Goal: Transaction & Acquisition: Purchase product/service

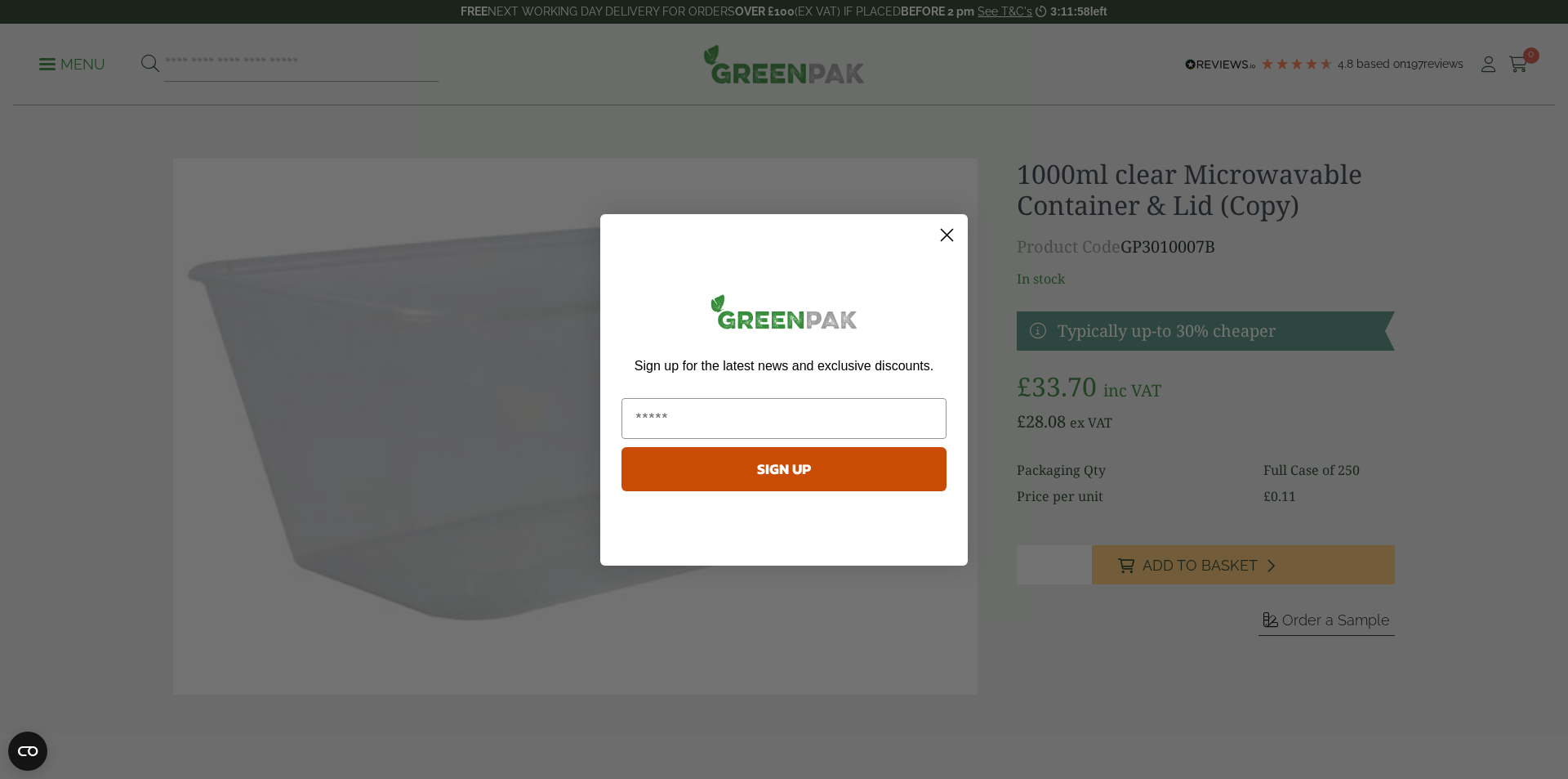
click at [949, 233] on icon "Close dialog" at bounding box center [947, 234] width 11 height 11
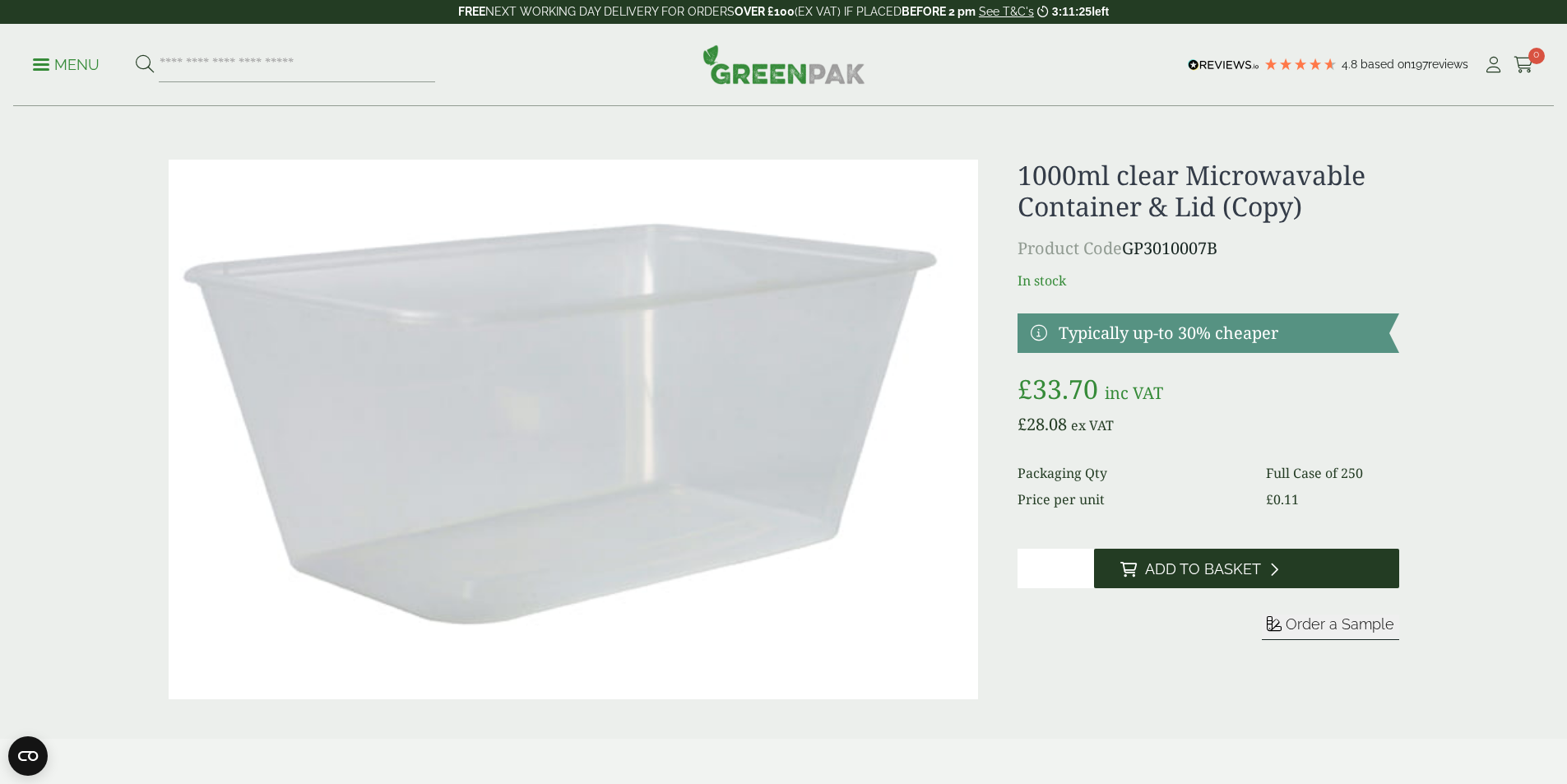
click at [1202, 562] on span "Add to Basket" at bounding box center [1202, 569] width 116 height 18
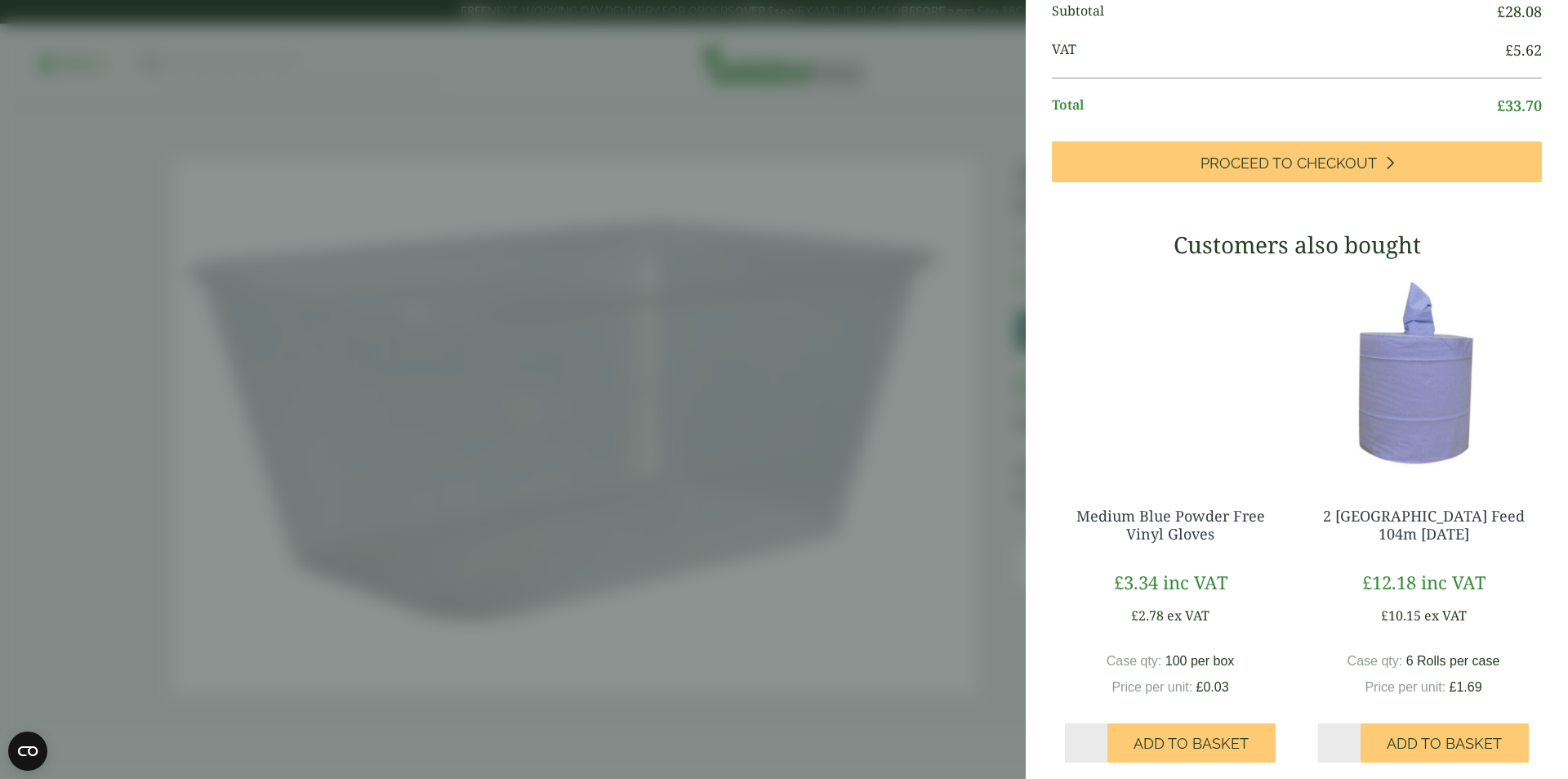
scroll to position [215, 0]
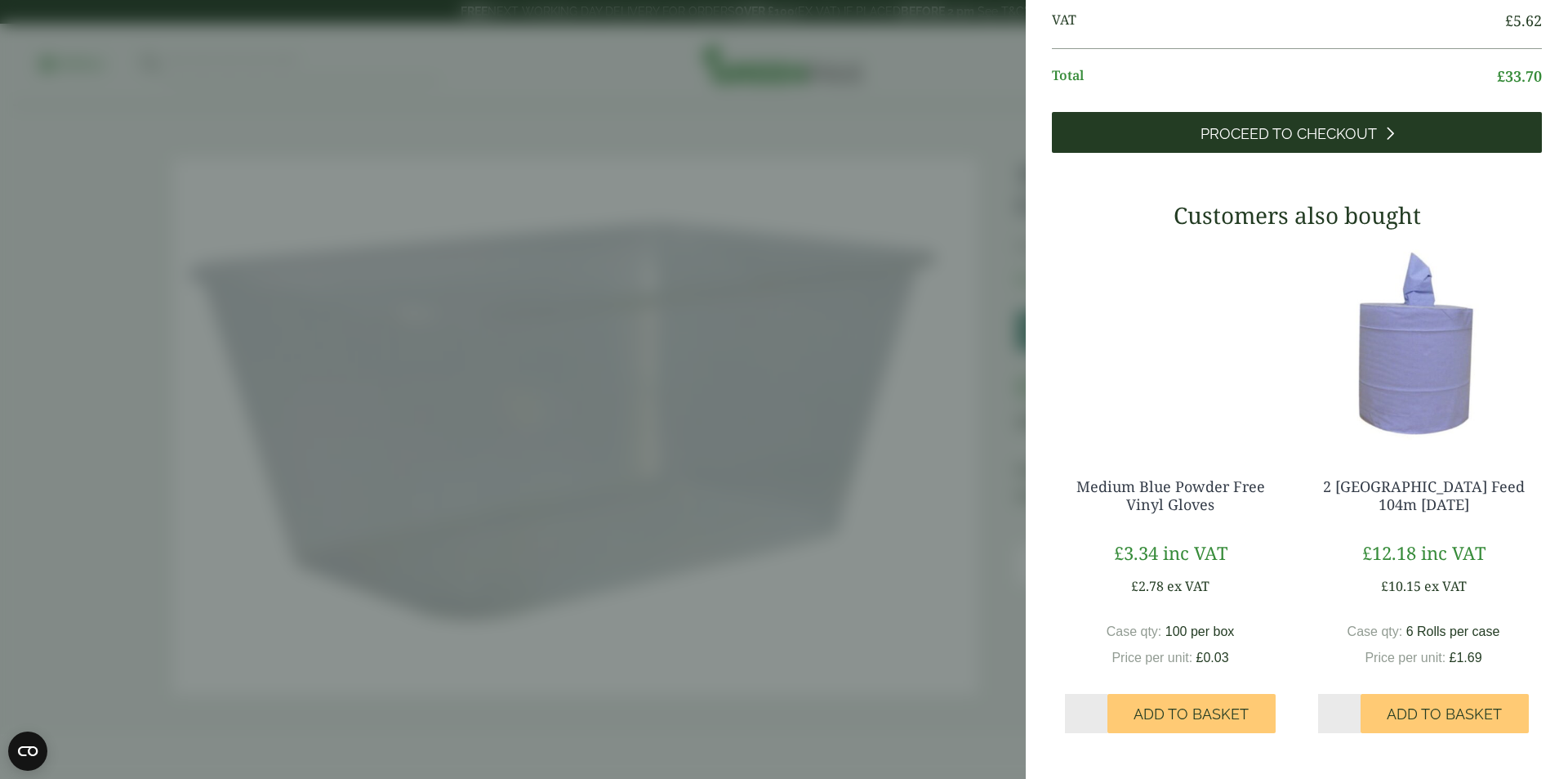
click at [1236, 125] on span "Proceed to Checkout" at bounding box center [1288, 134] width 176 height 18
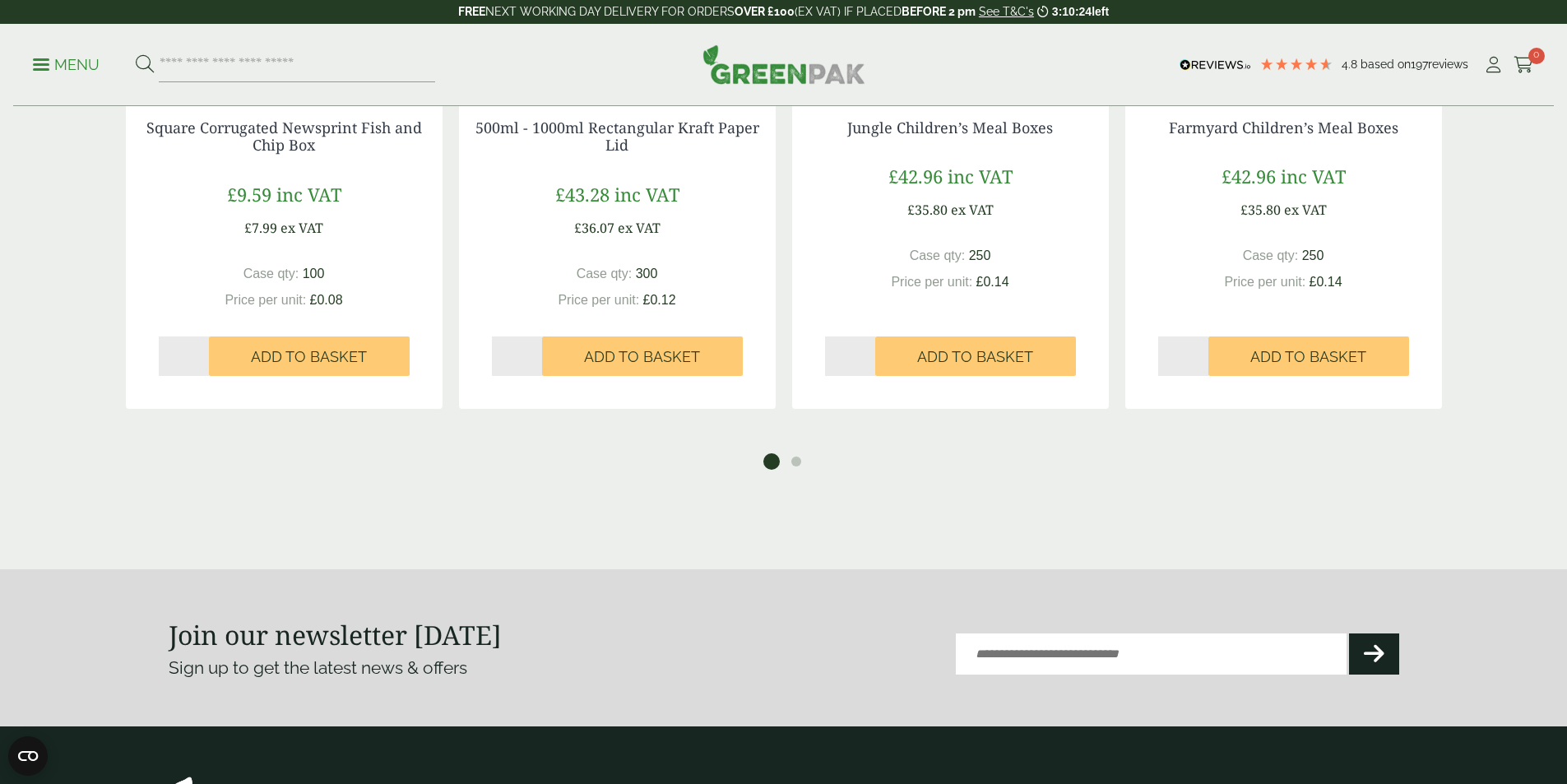
scroll to position [1438, 0]
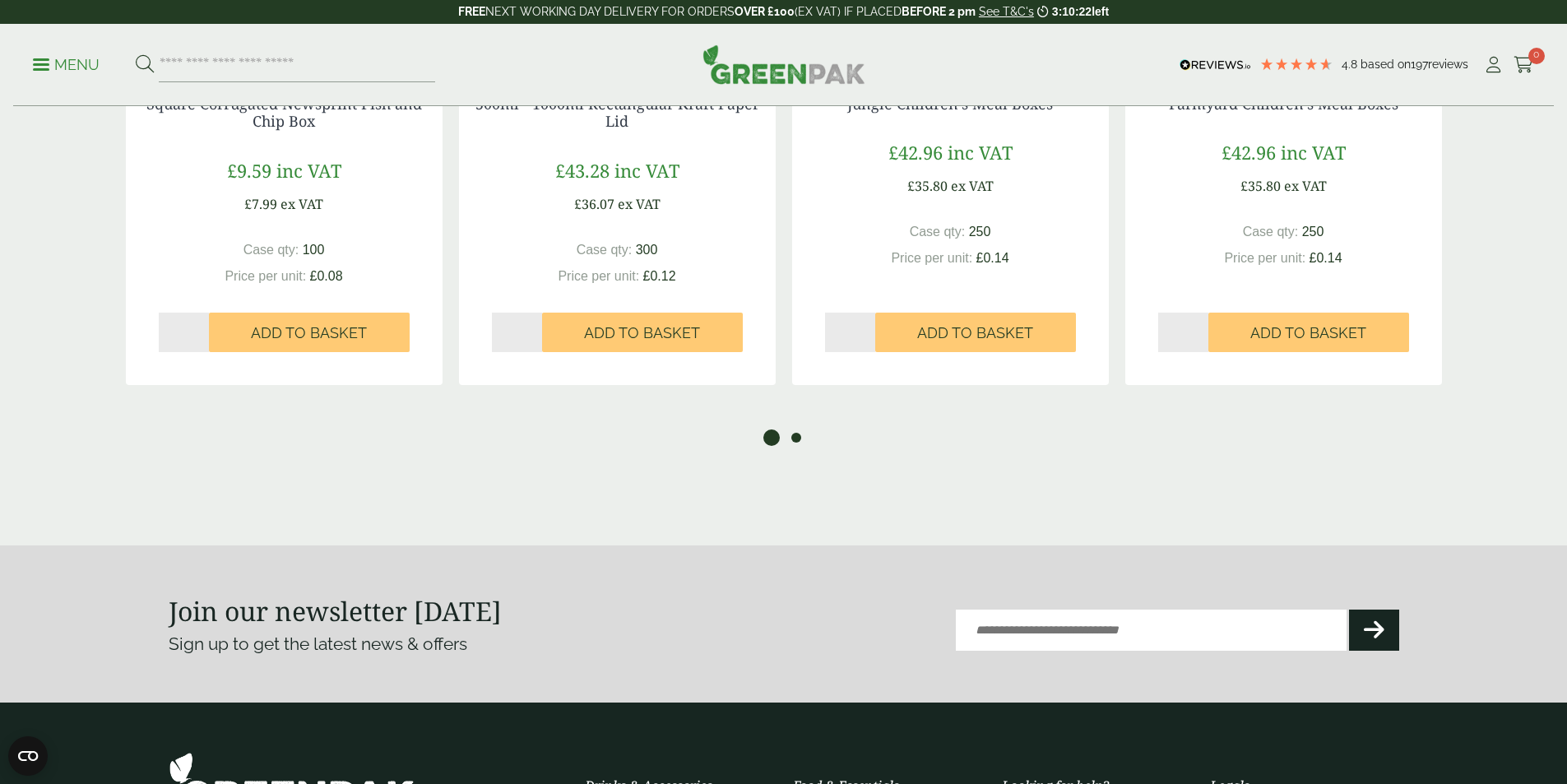
click at [801, 440] on button "2" at bounding box center [797, 438] width 16 height 16
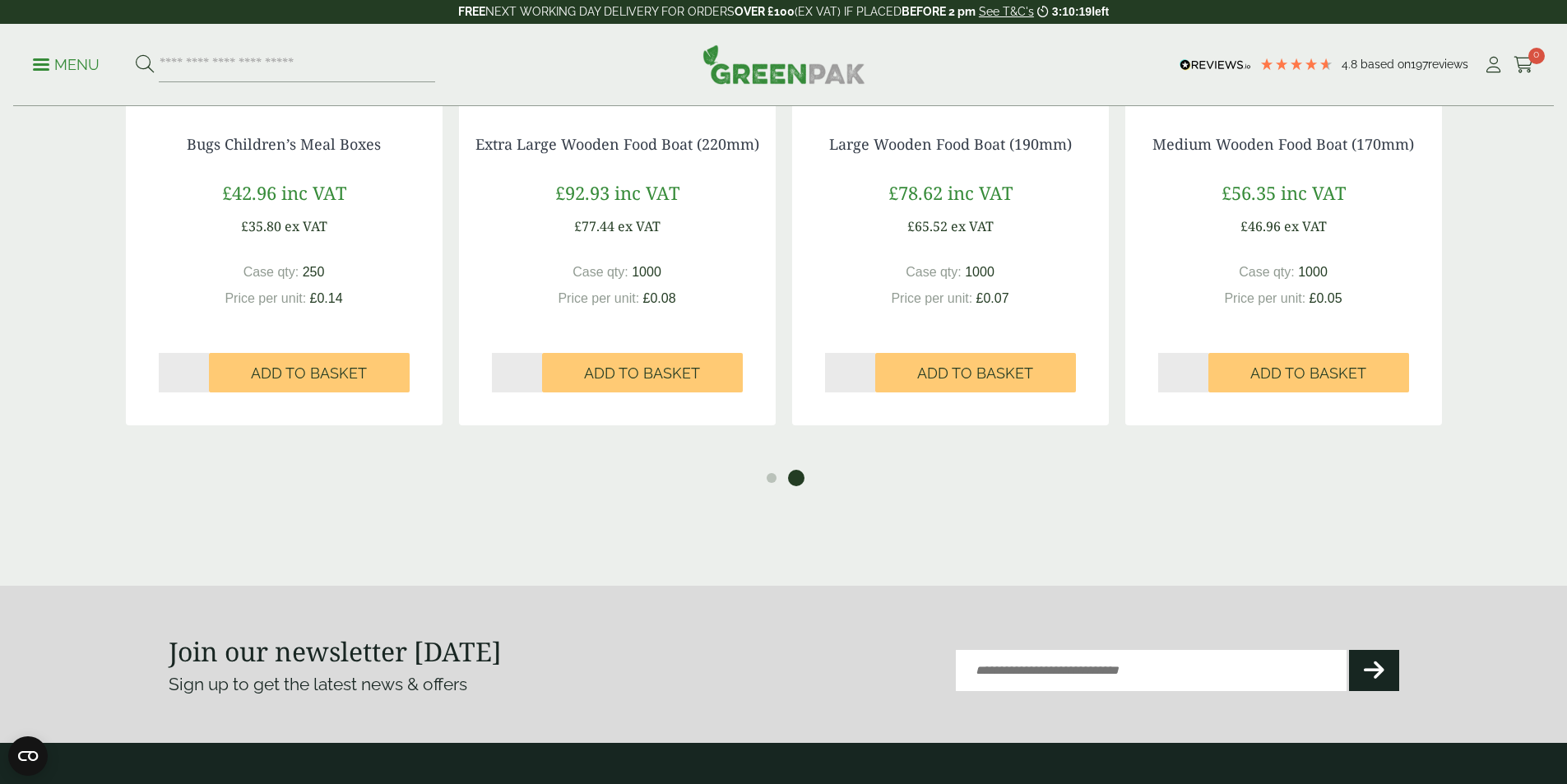
scroll to position [1423, 0]
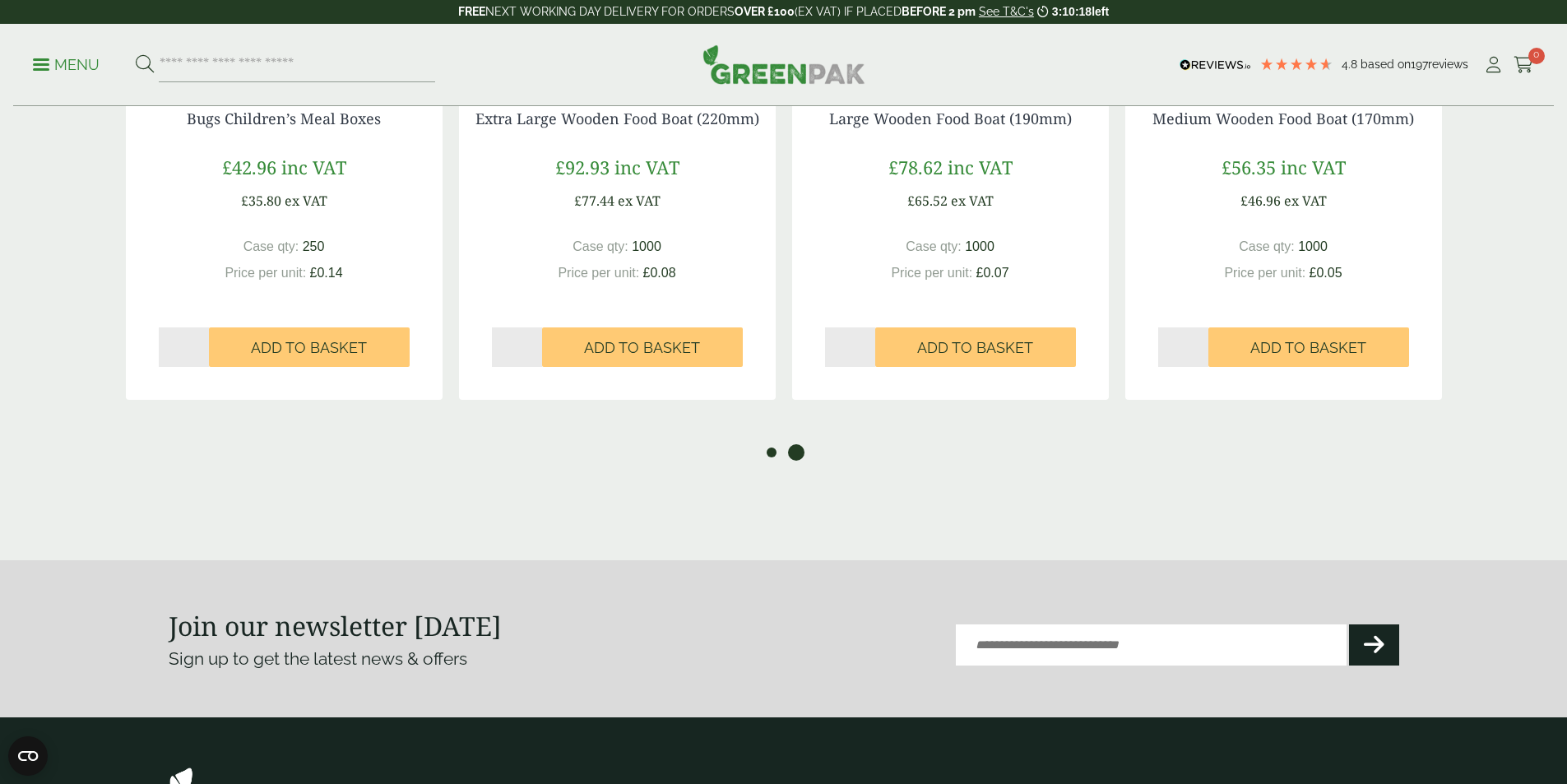
click at [769, 455] on button "1" at bounding box center [772, 453] width 16 height 16
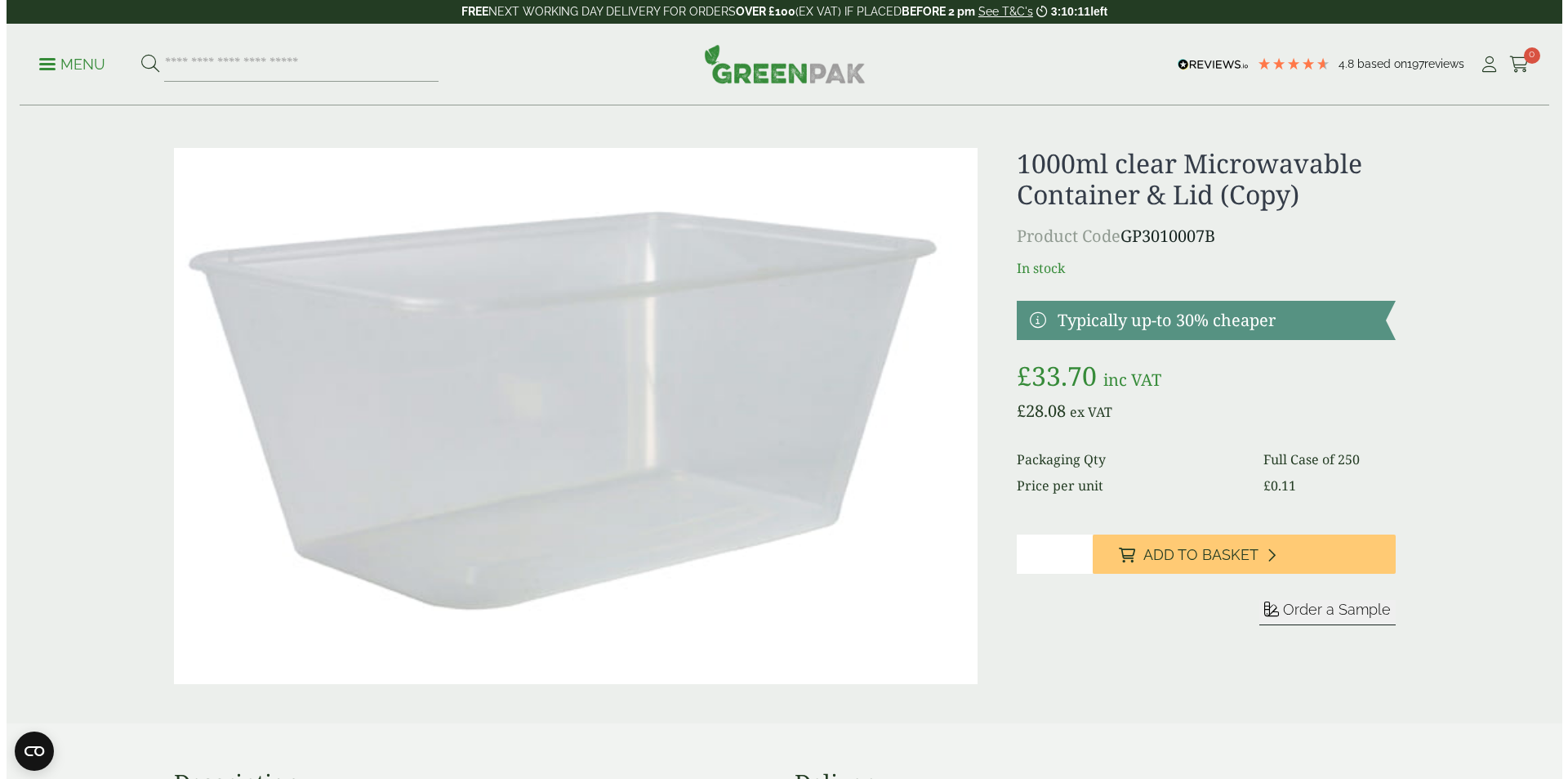
scroll to position [10, 0]
click at [44, 69] on link "Menu" at bounding box center [66, 63] width 66 height 16
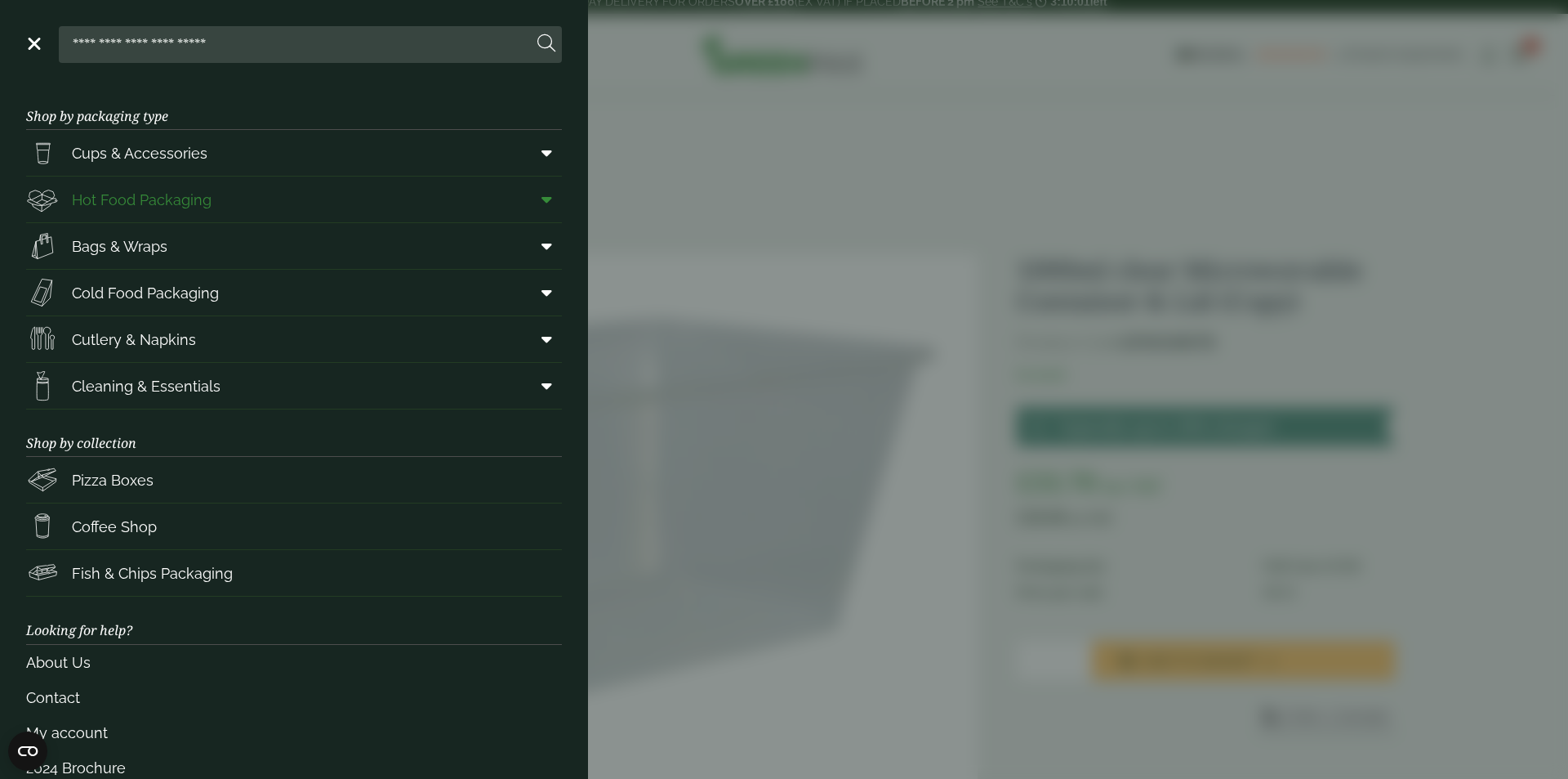
click at [160, 202] on span "Hot Food Packaging" at bounding box center [142, 199] width 140 height 22
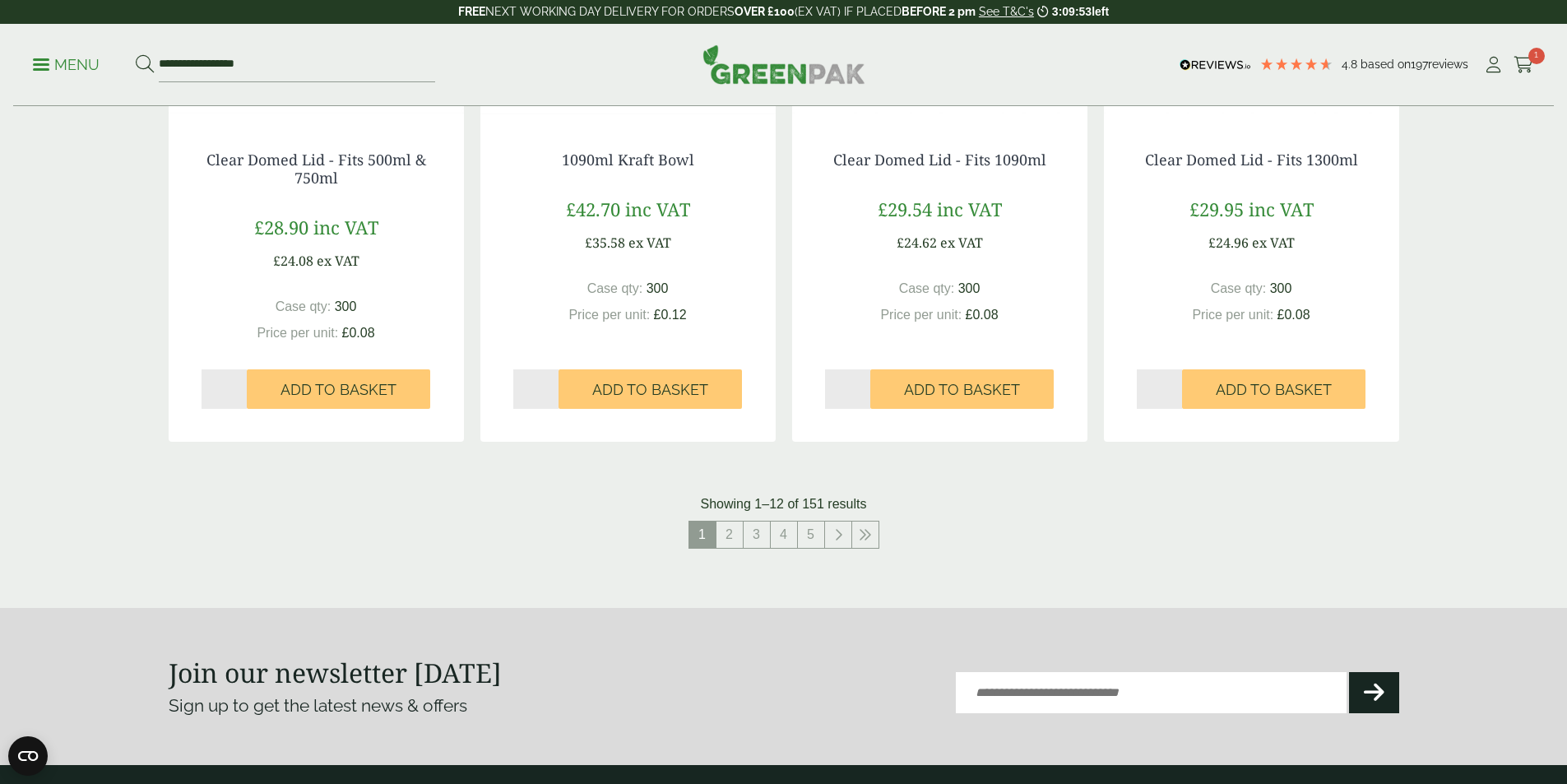
scroll to position [1652, 0]
click at [728, 542] on link "2" at bounding box center [730, 535] width 26 height 26
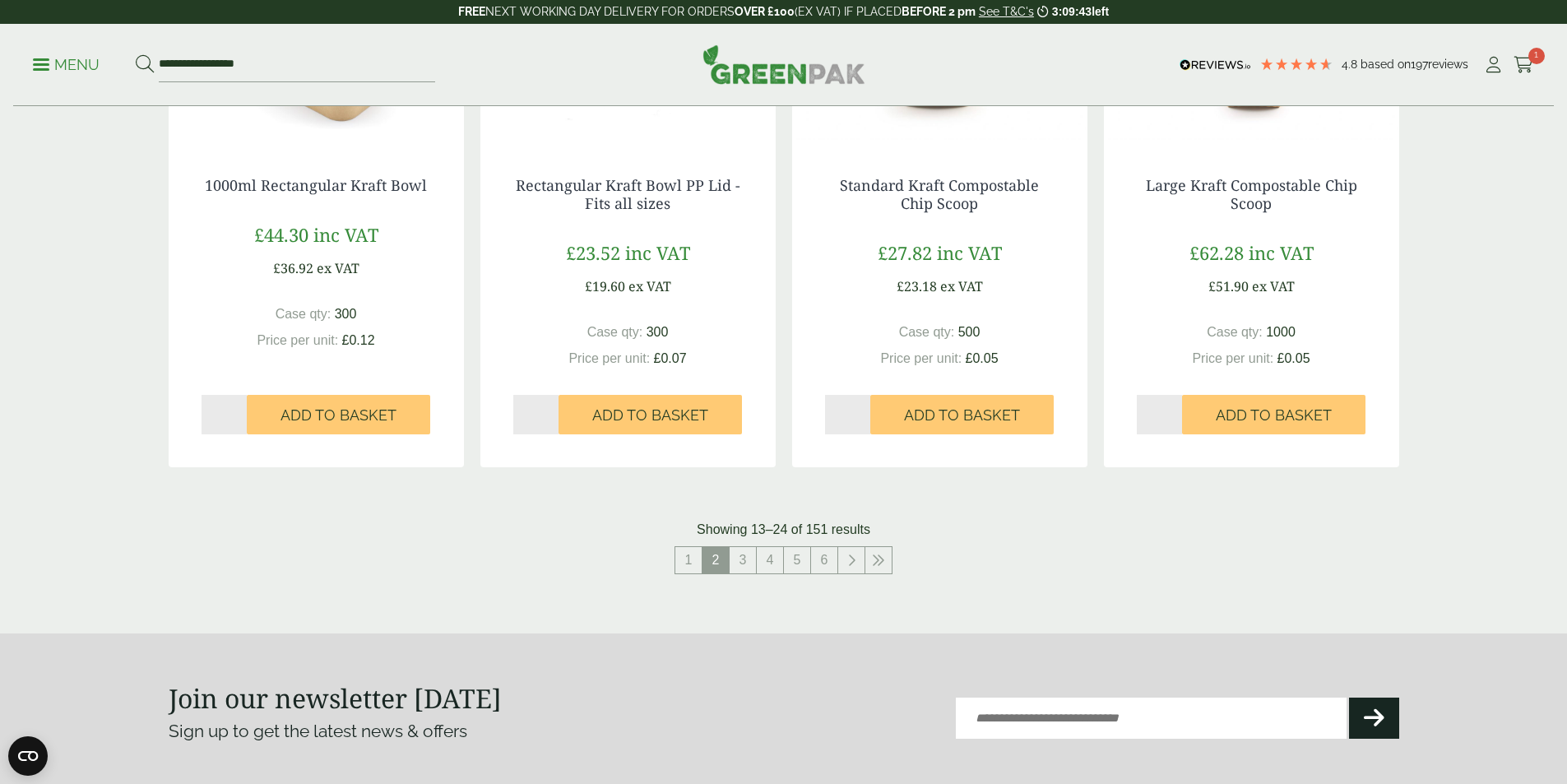
scroll to position [1634, 0]
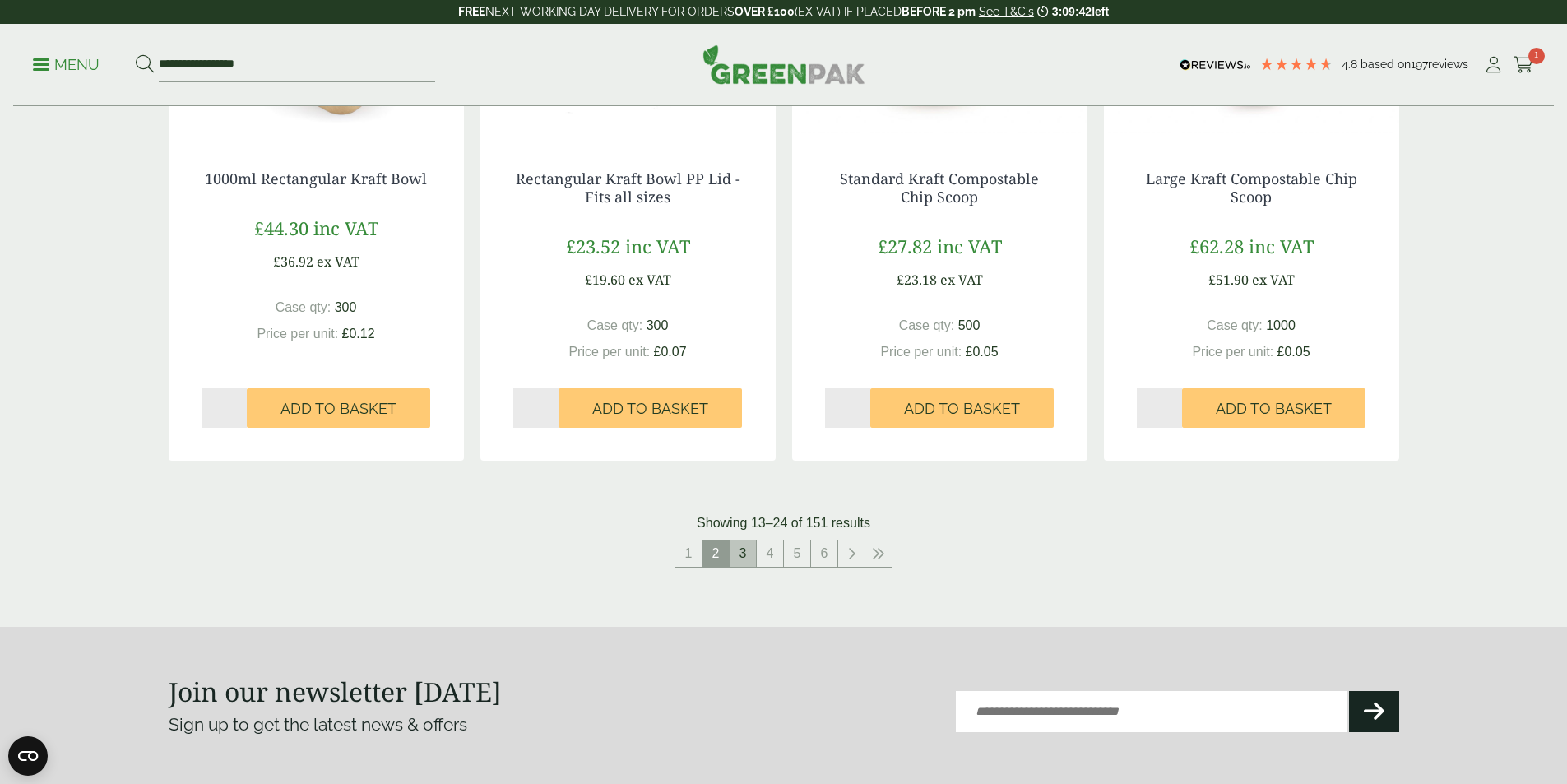
click at [741, 555] on link "3" at bounding box center [743, 553] width 26 height 26
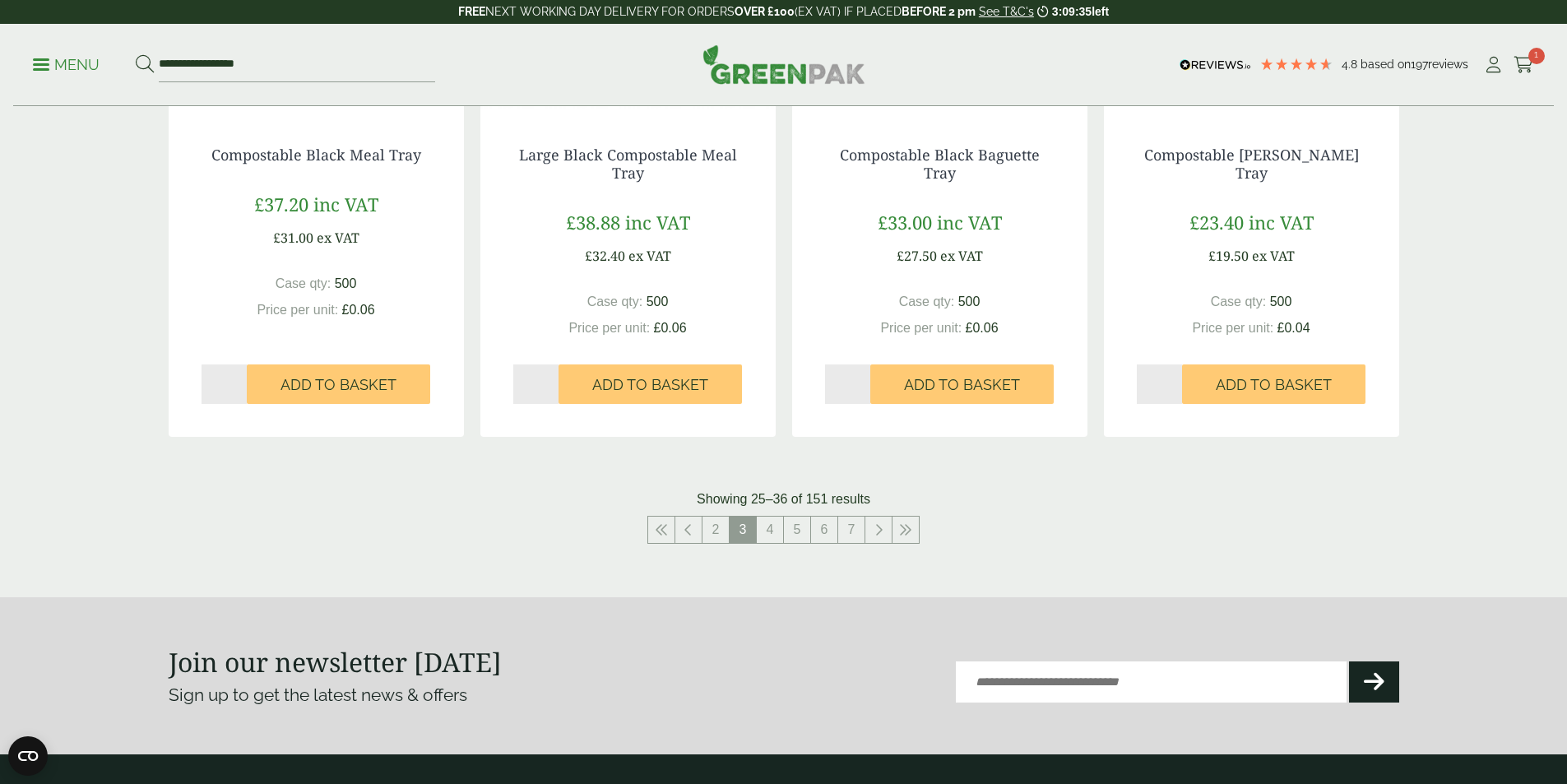
scroll to position [1659, 0]
click at [774, 530] on link "4" at bounding box center [770, 528] width 26 height 26
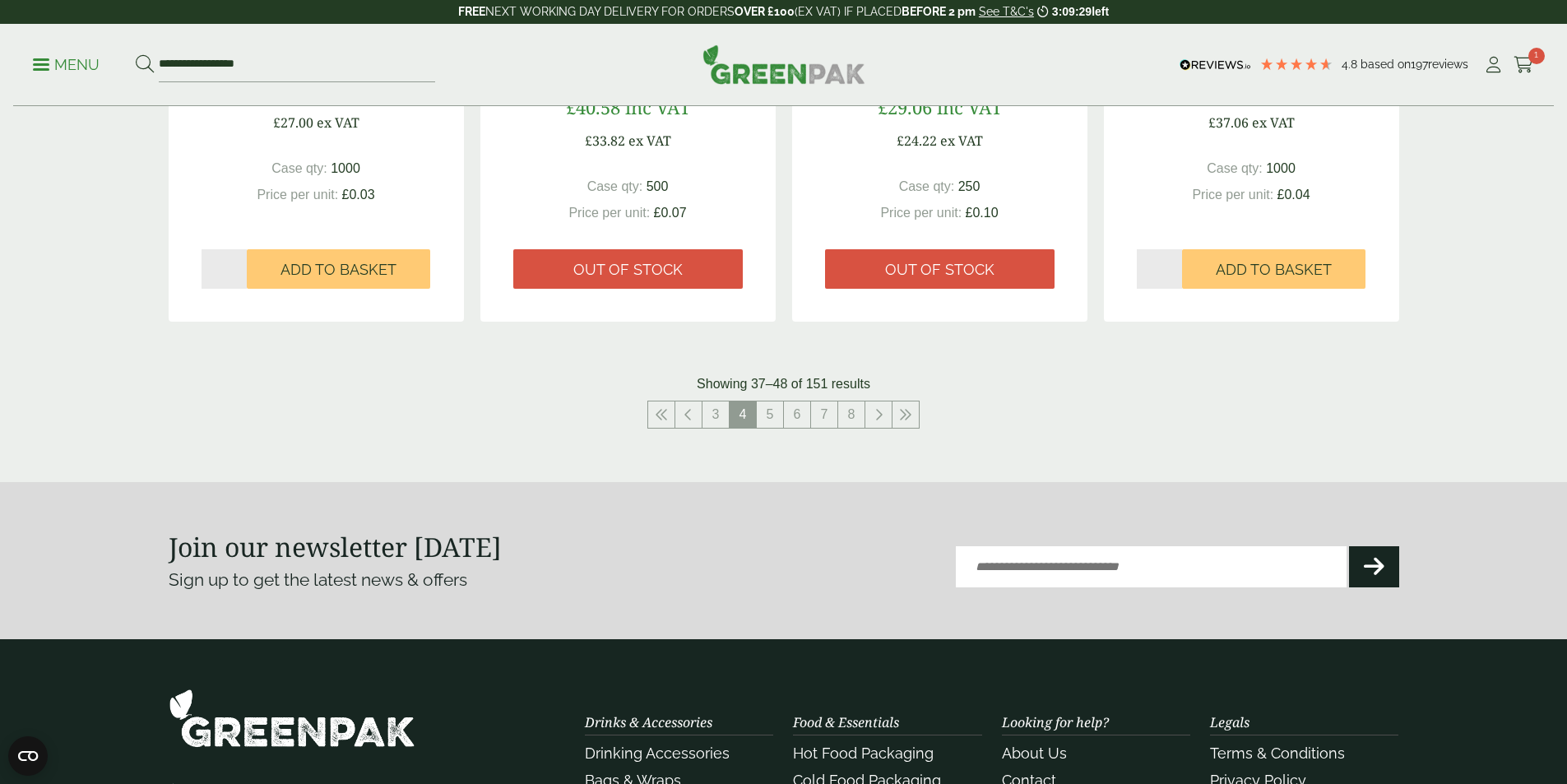
scroll to position [1791, 0]
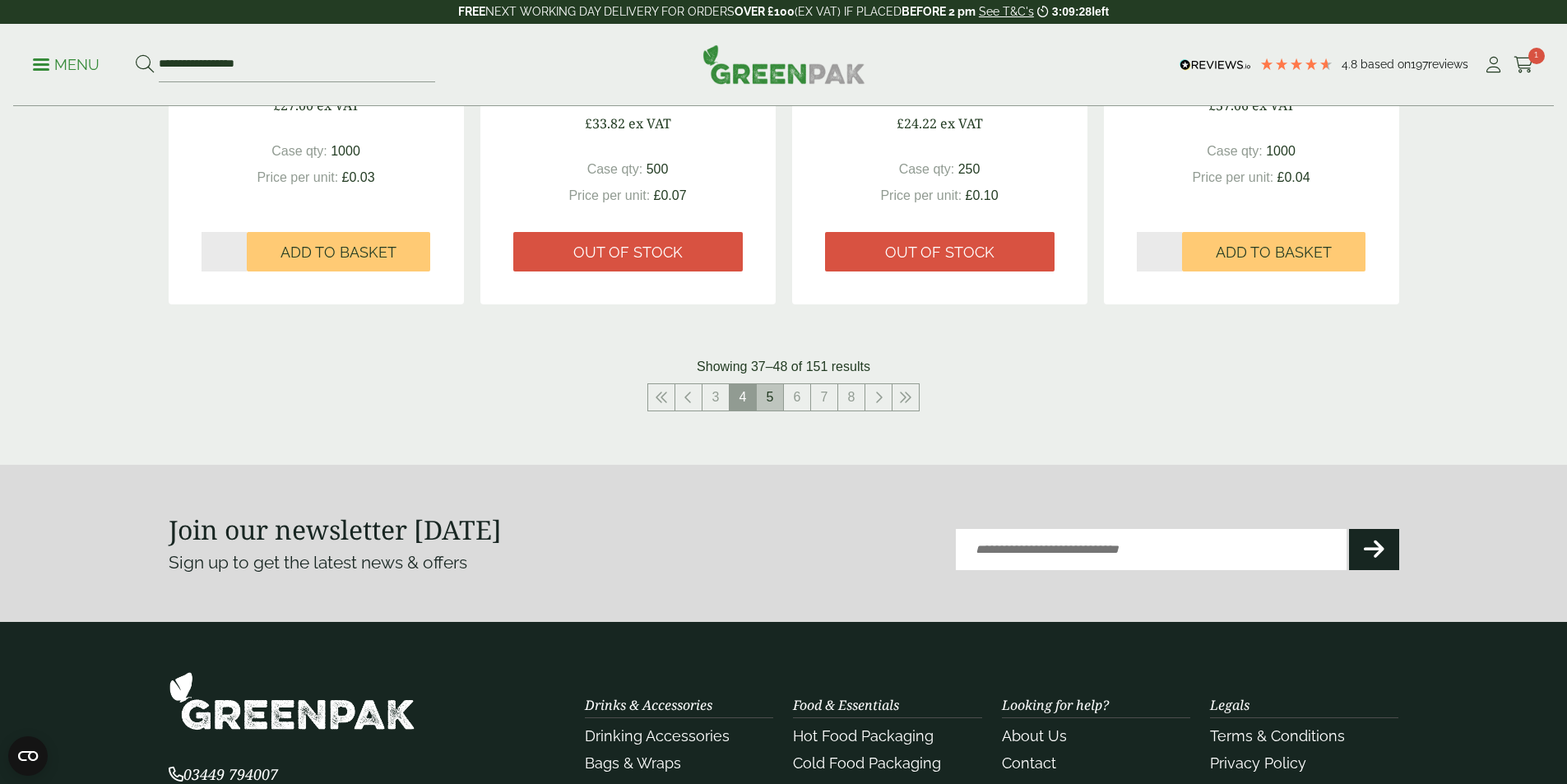
click at [780, 408] on link "5" at bounding box center [770, 397] width 26 height 26
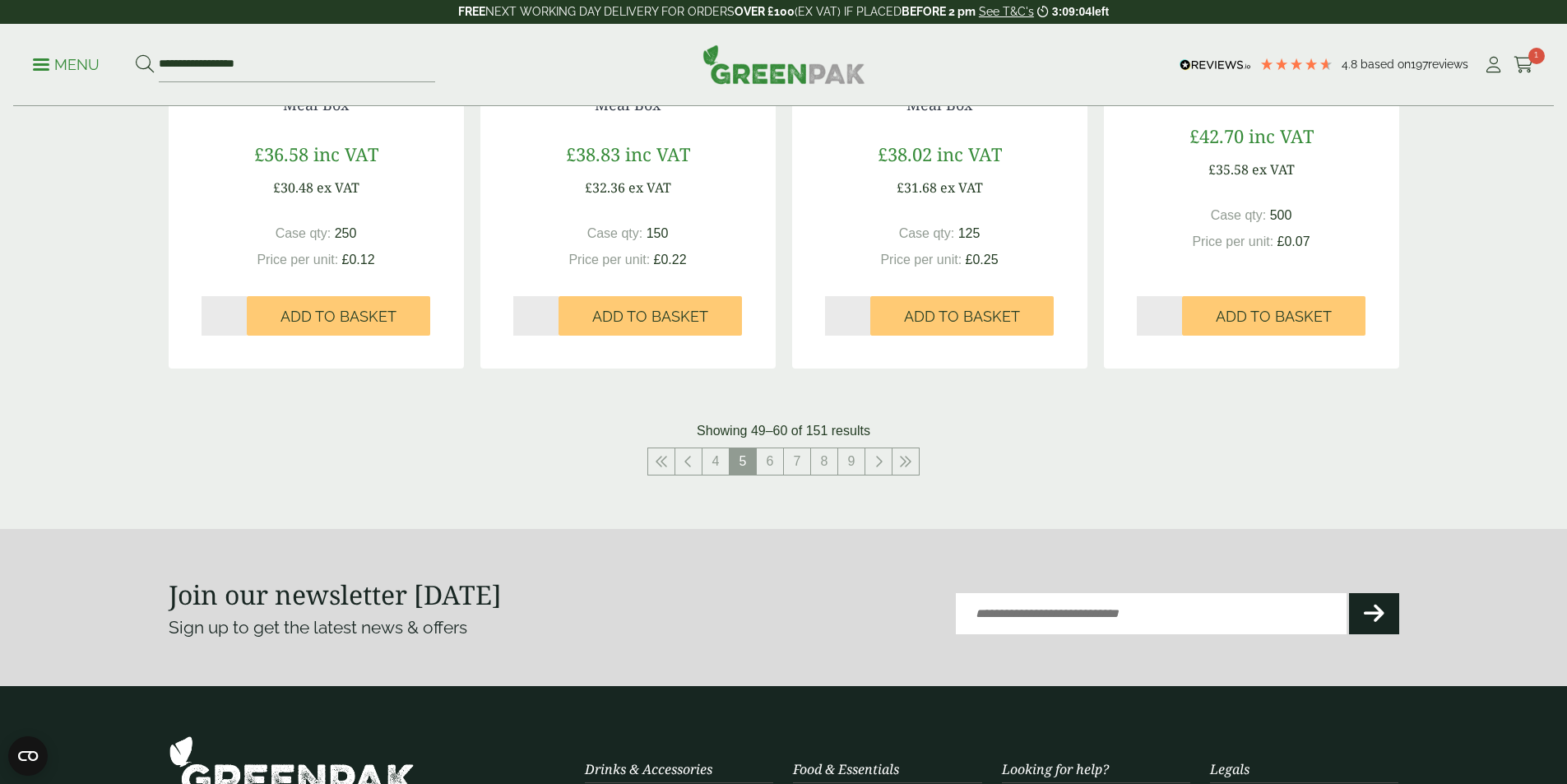
scroll to position [1712, 0]
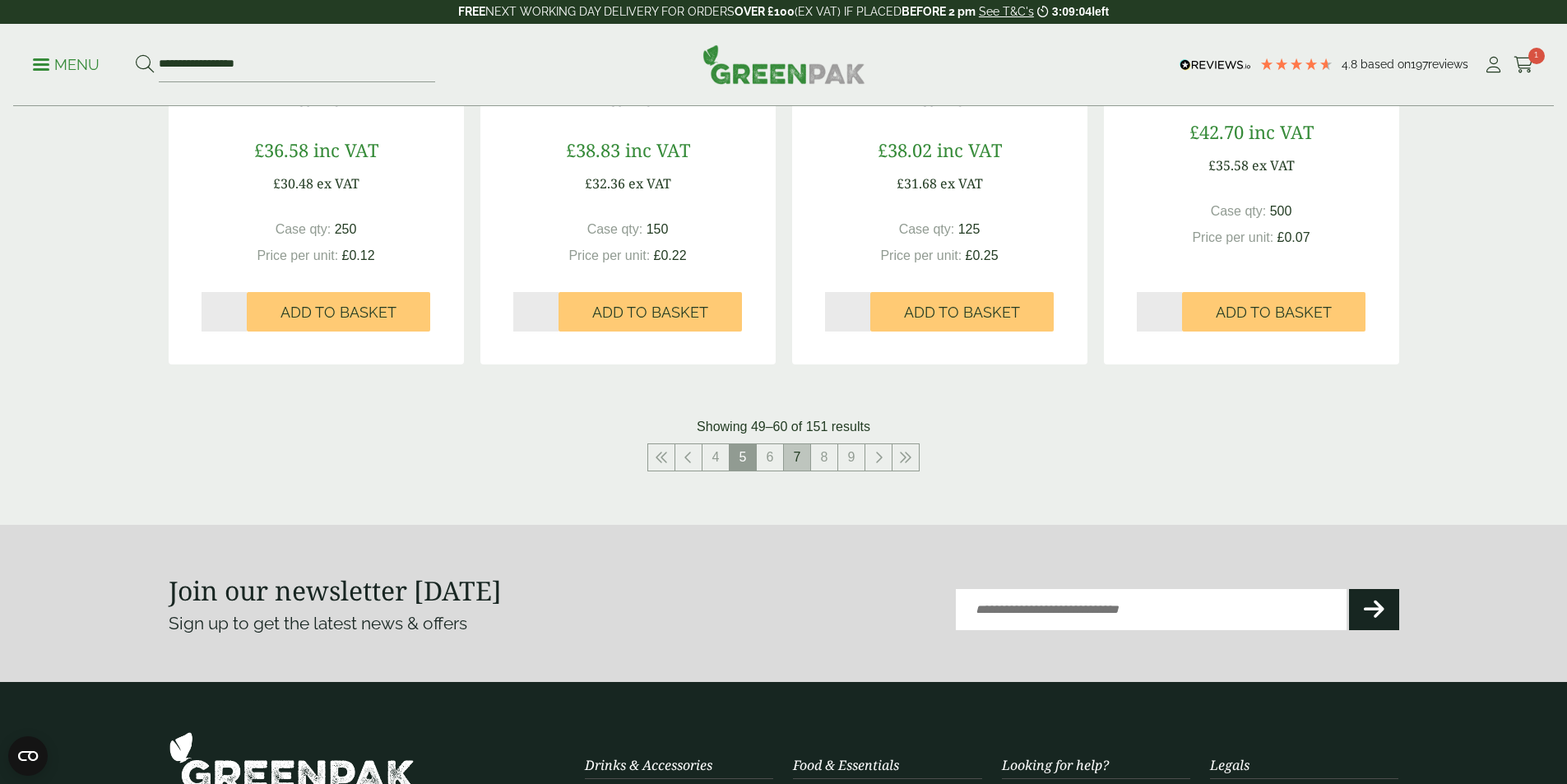
click at [799, 455] on link "7" at bounding box center [798, 458] width 26 height 26
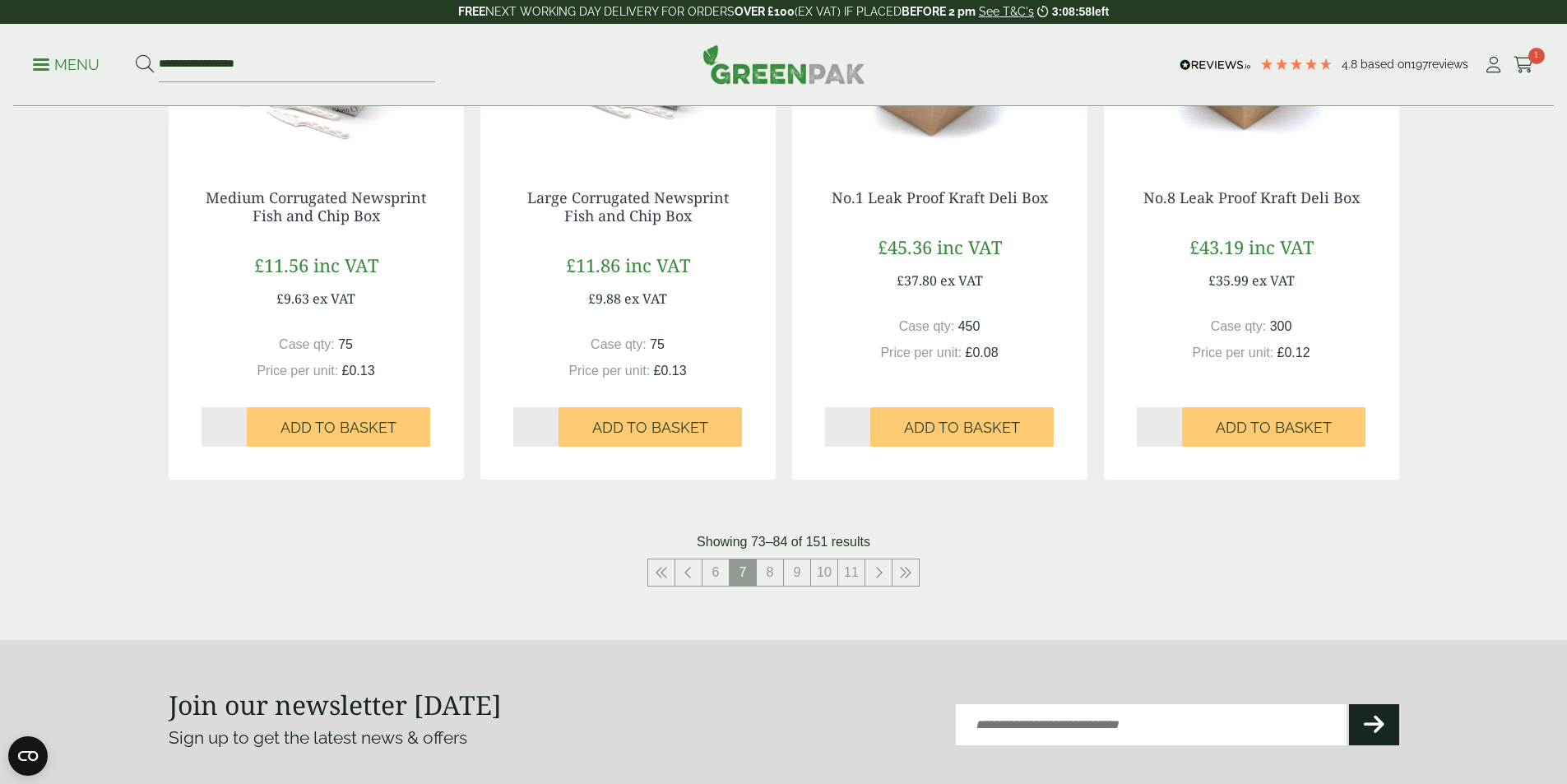
scroll to position [1616, 0]
click at [769, 564] on link "8" at bounding box center [770, 571] width 26 height 26
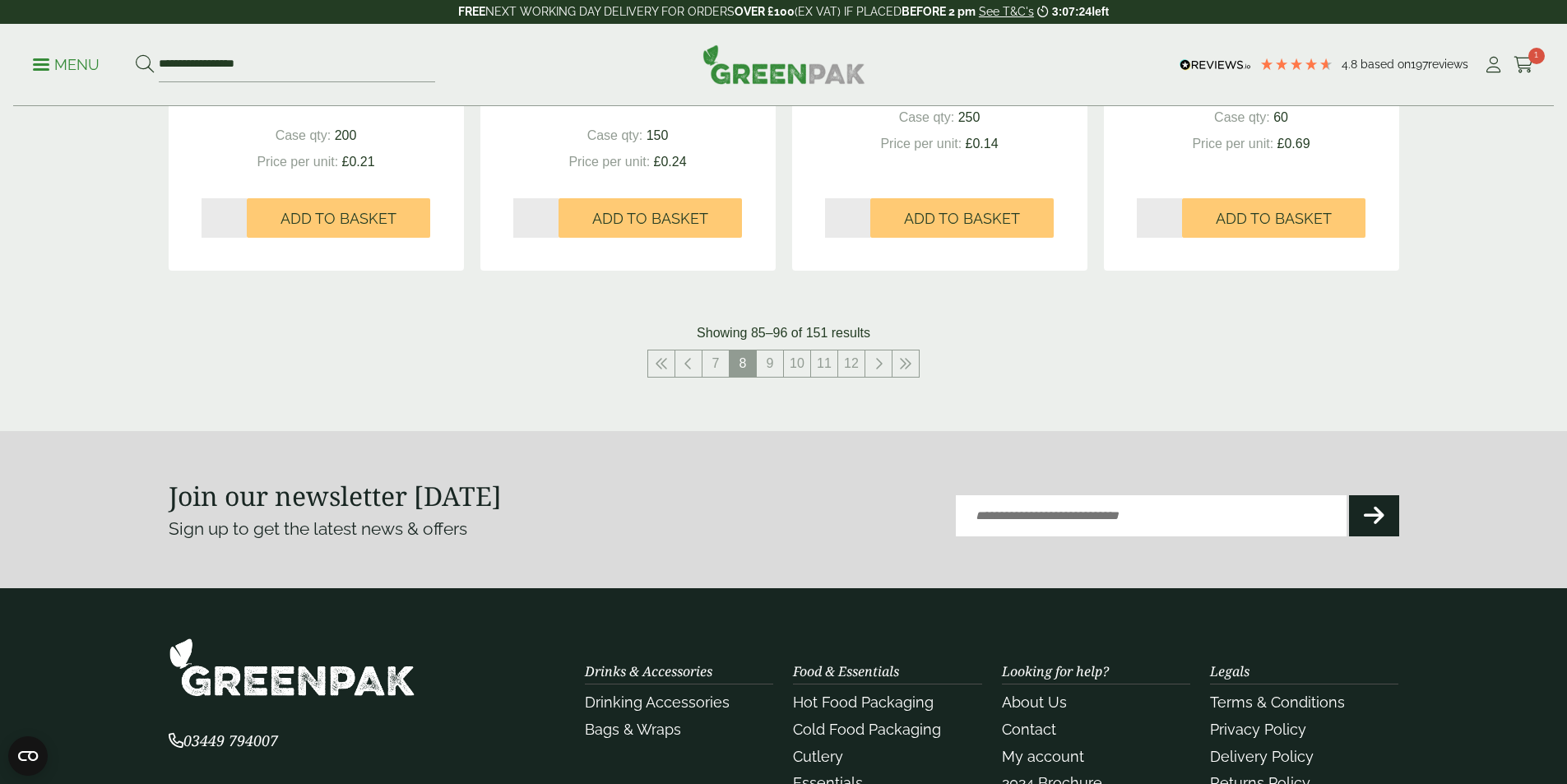
scroll to position [1933, 0]
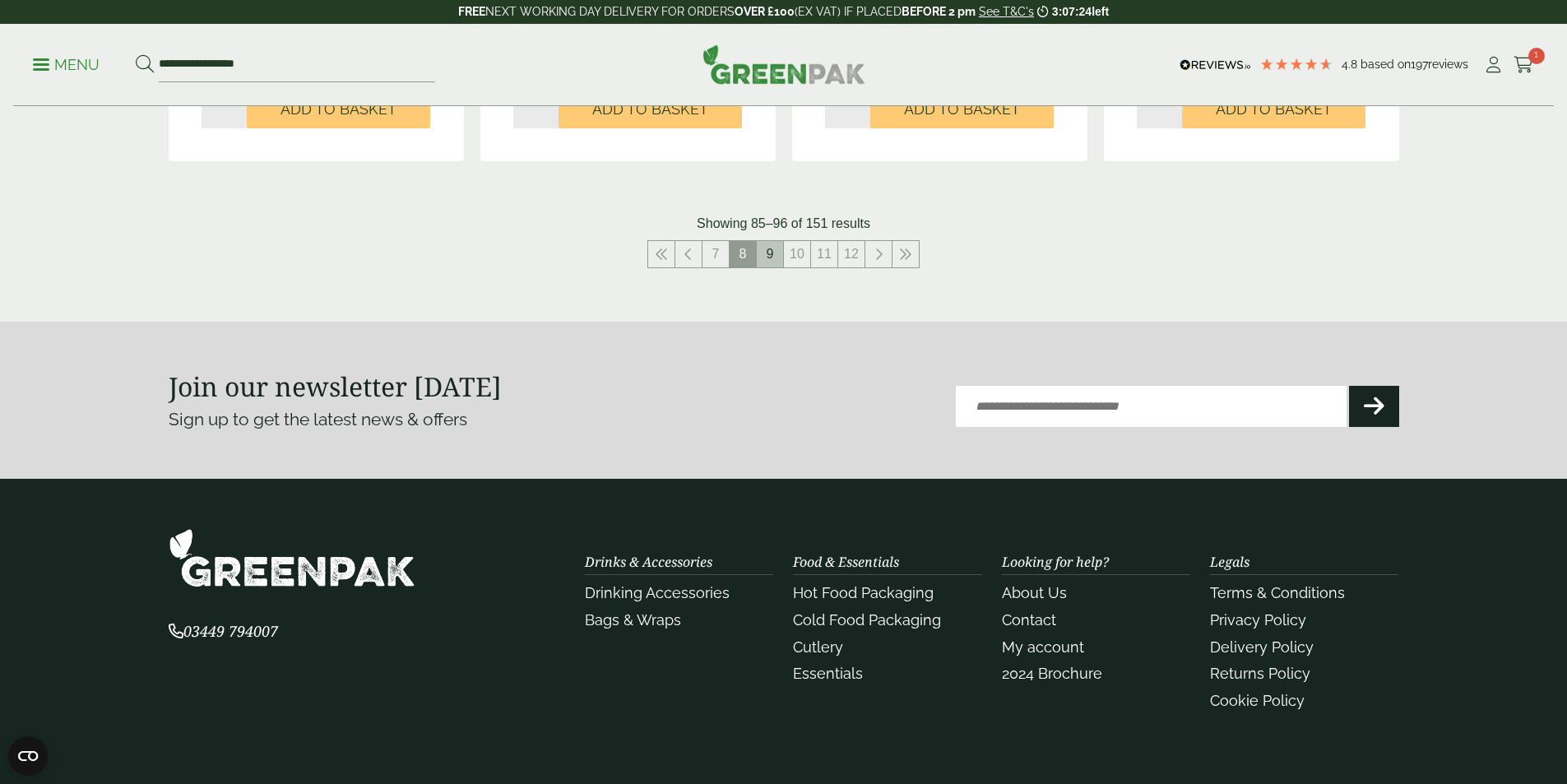
click at [765, 263] on link "9" at bounding box center [770, 254] width 26 height 26
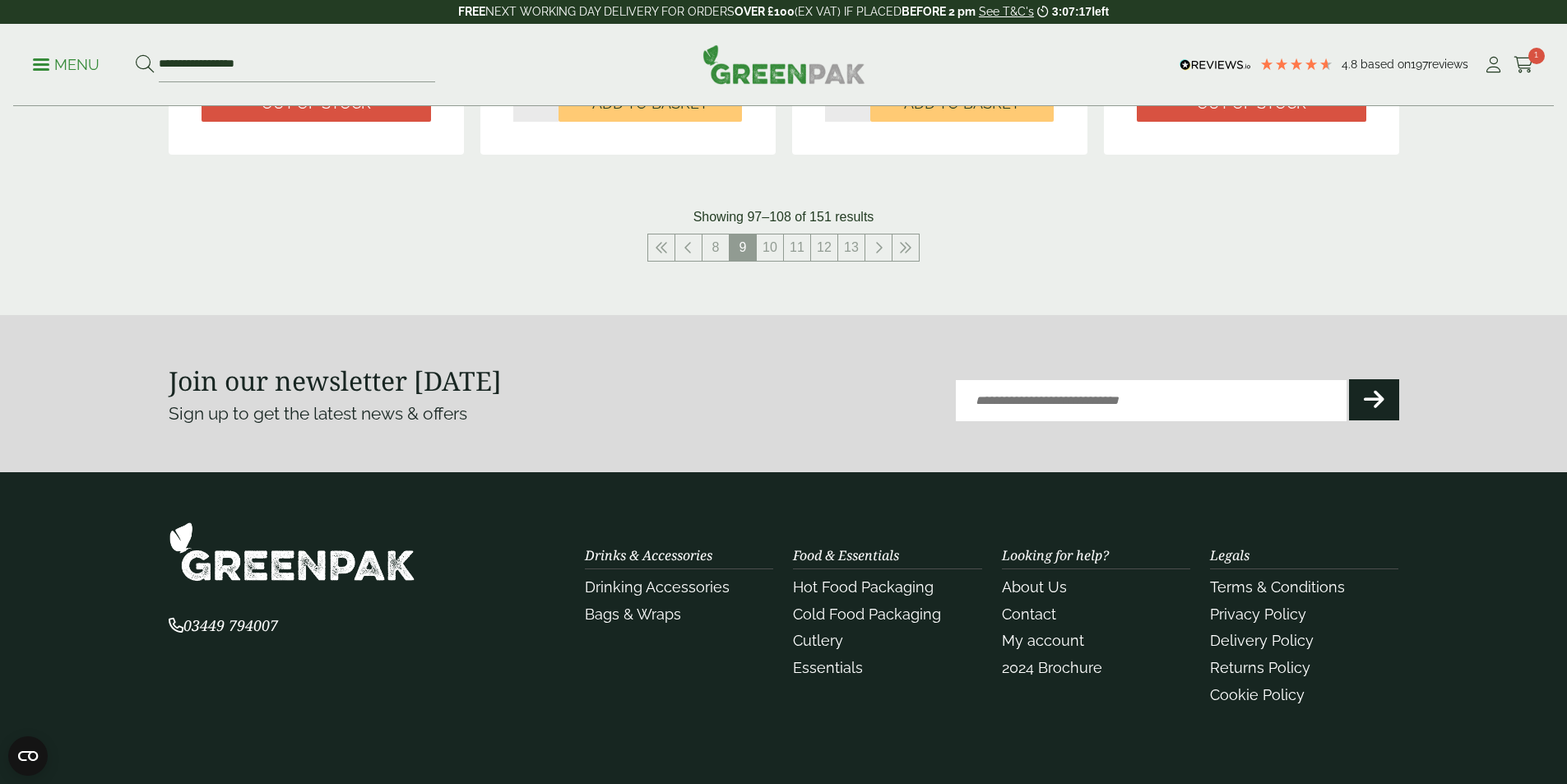
scroll to position [1912, 0]
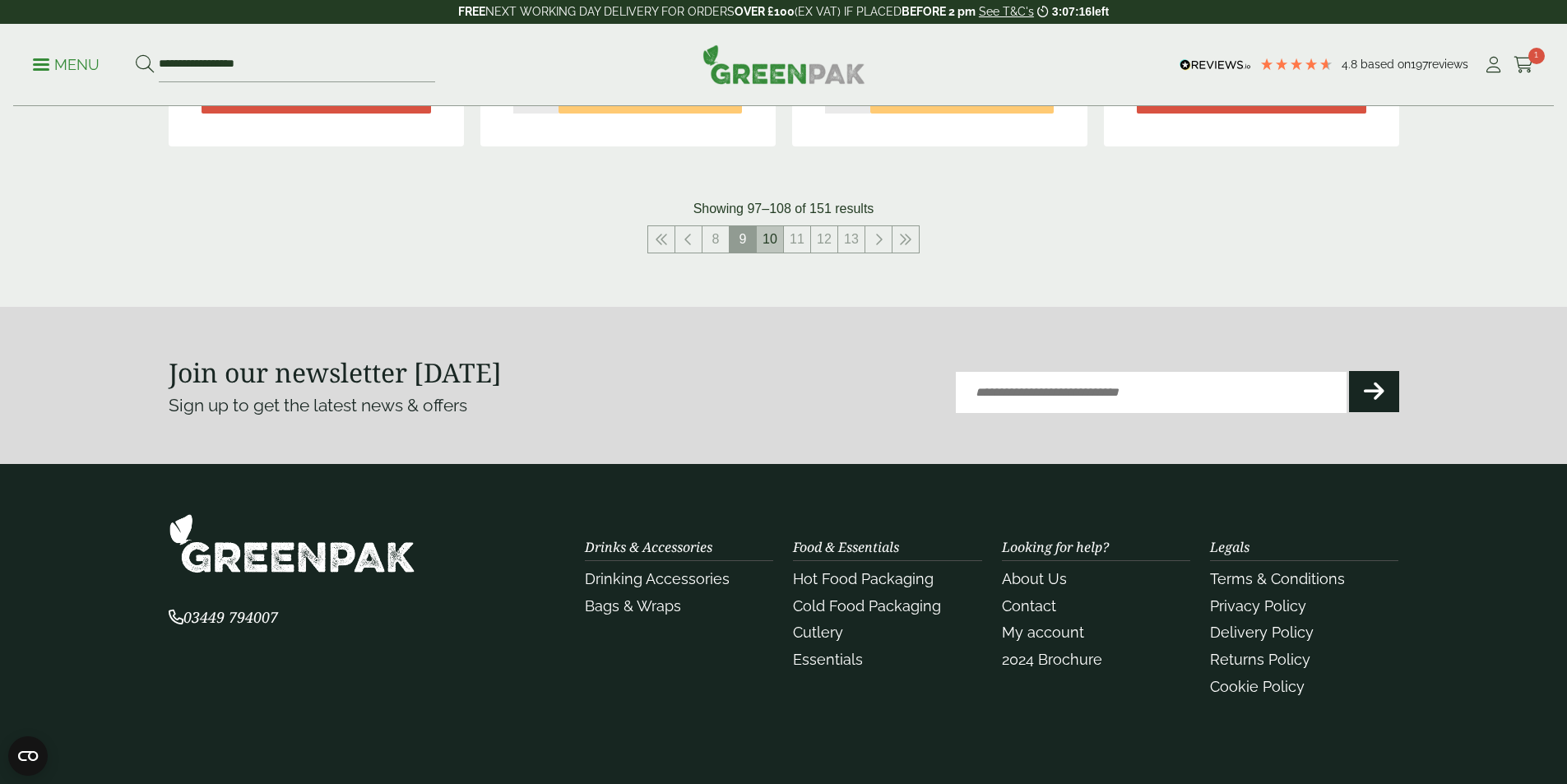
click at [773, 231] on link "10" at bounding box center [770, 239] width 26 height 26
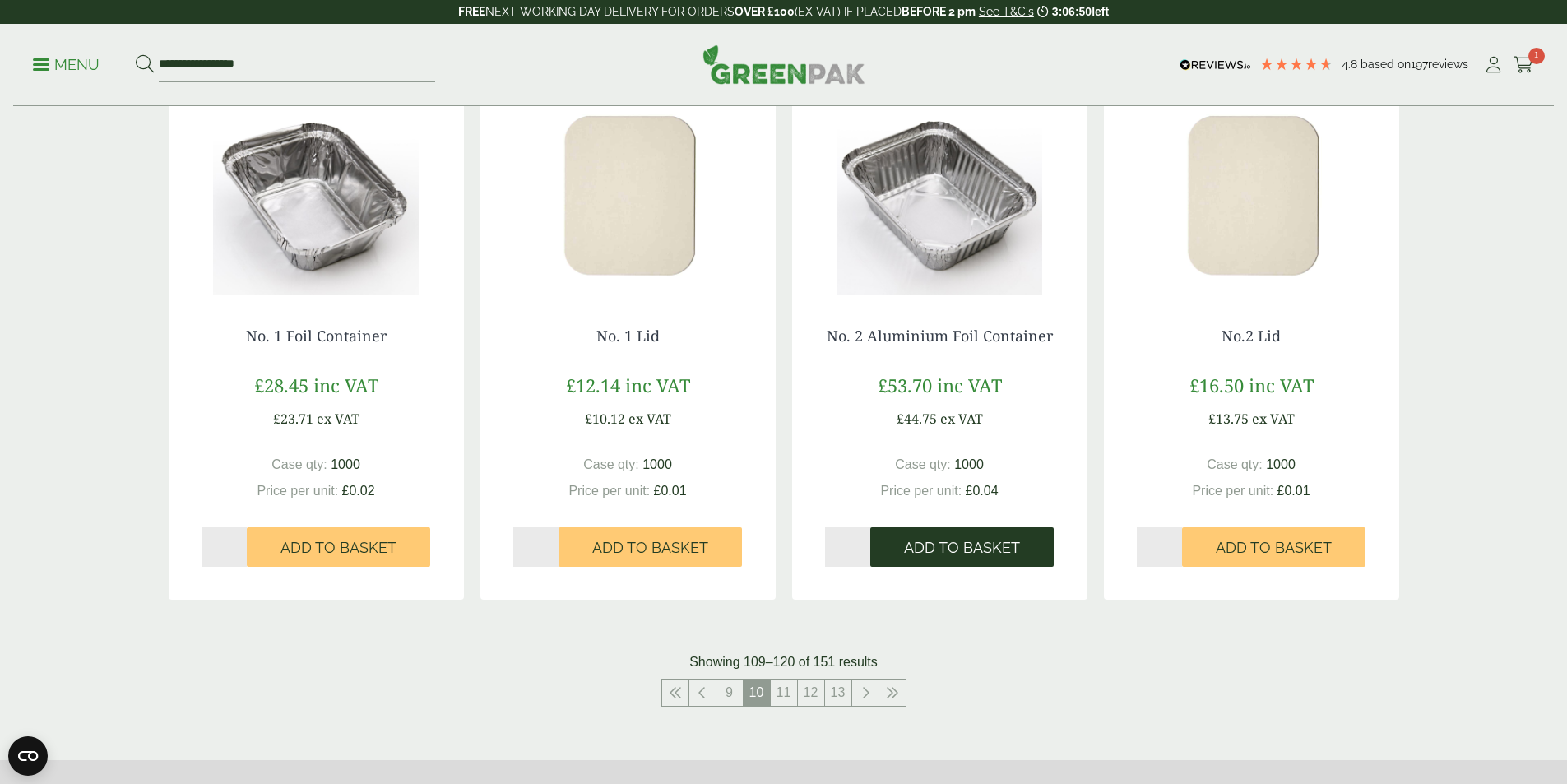
scroll to position [1478, 0]
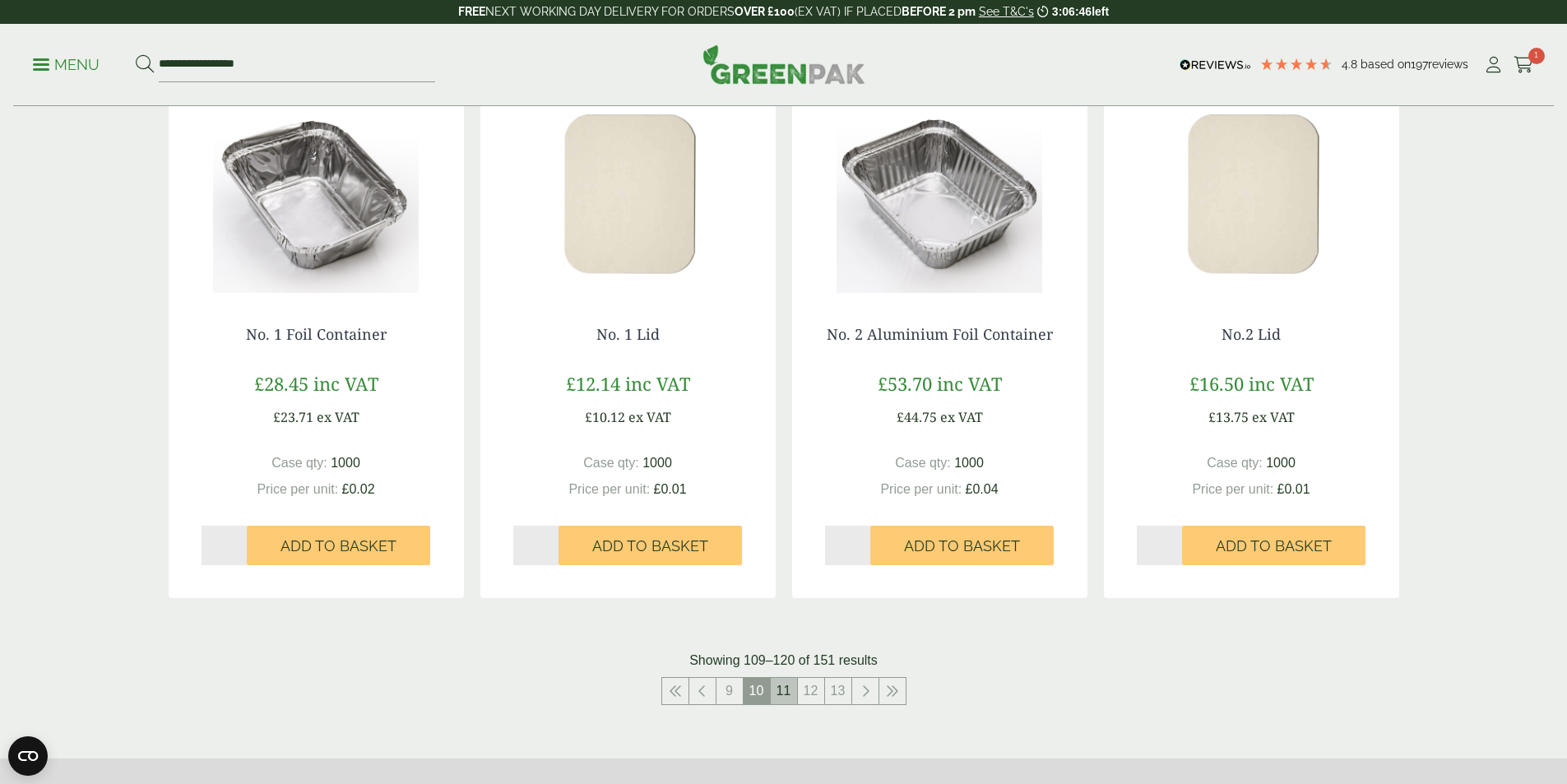
click at [786, 695] on link "11" at bounding box center [784, 691] width 26 height 26
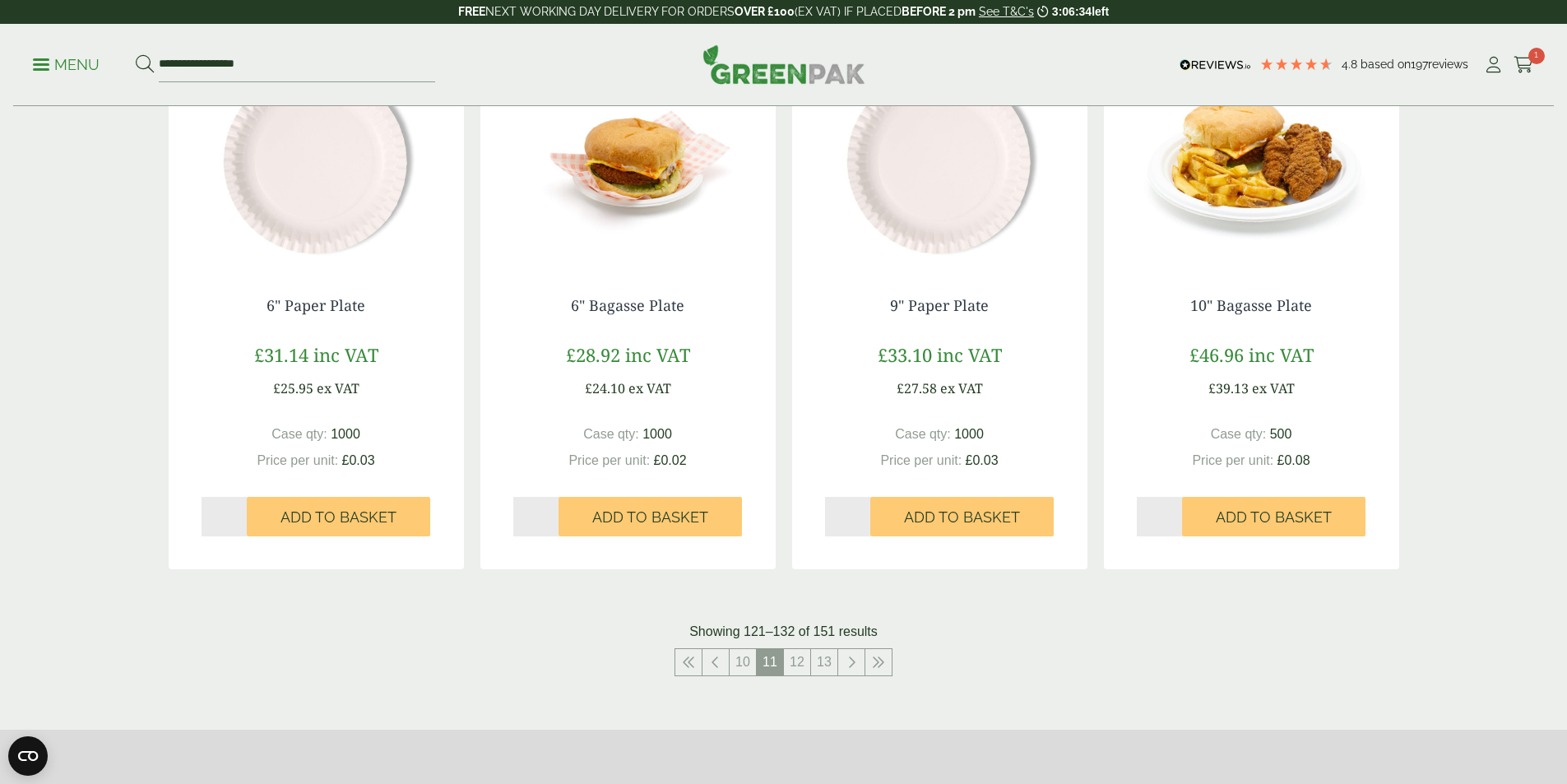
scroll to position [1520, 0]
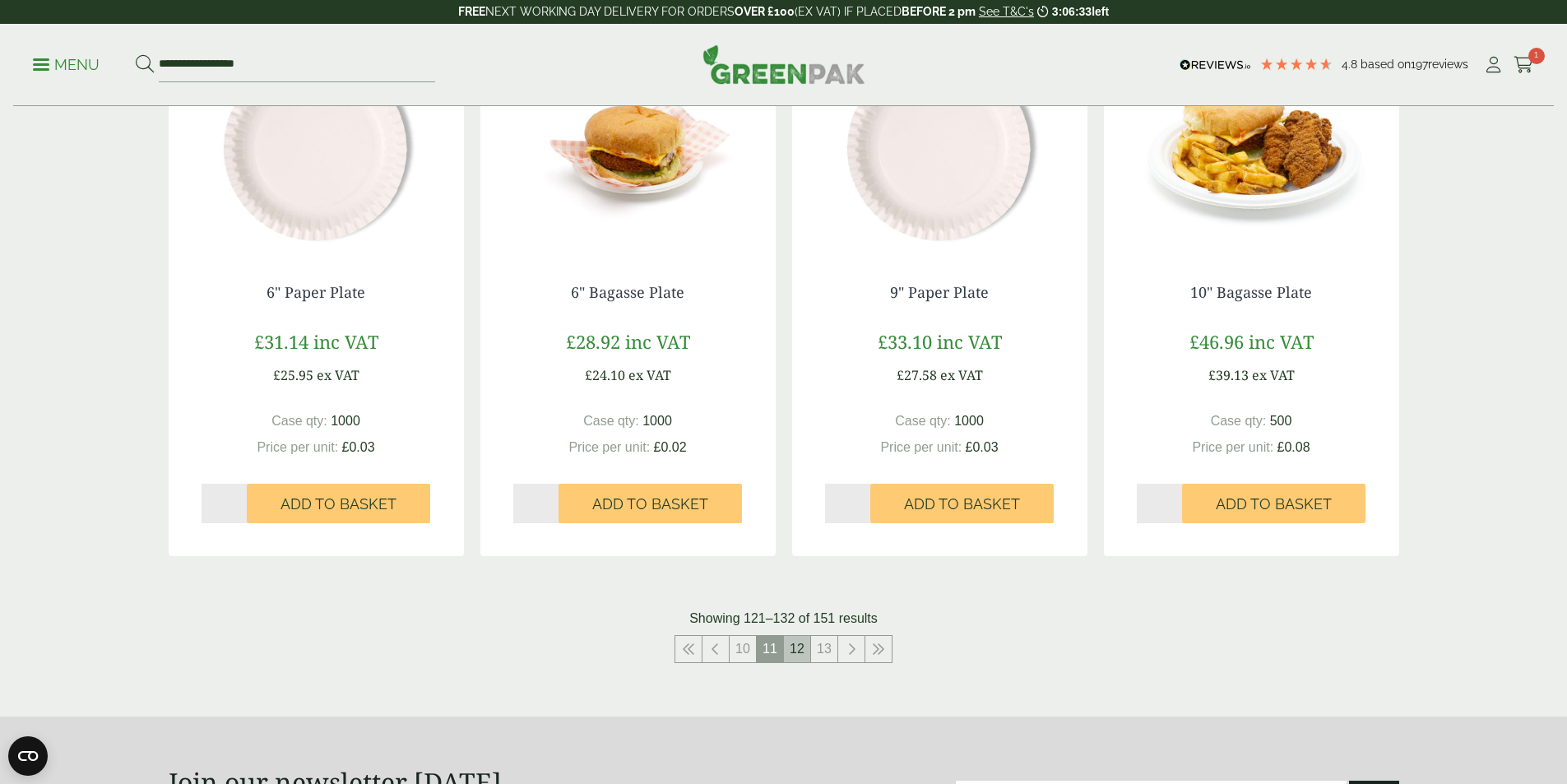
click at [800, 652] on link "12" at bounding box center [798, 649] width 26 height 26
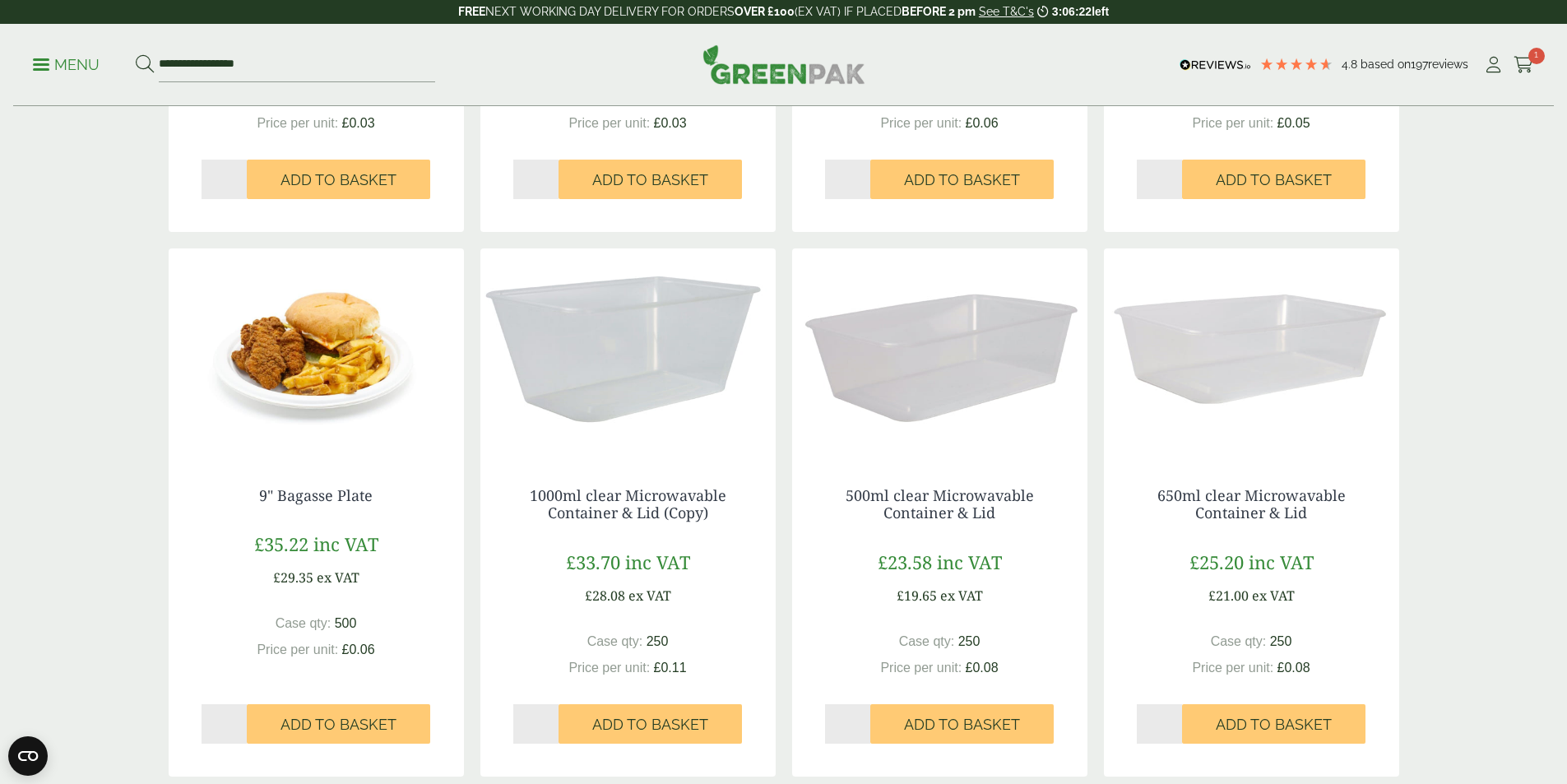
scroll to position [1288, 0]
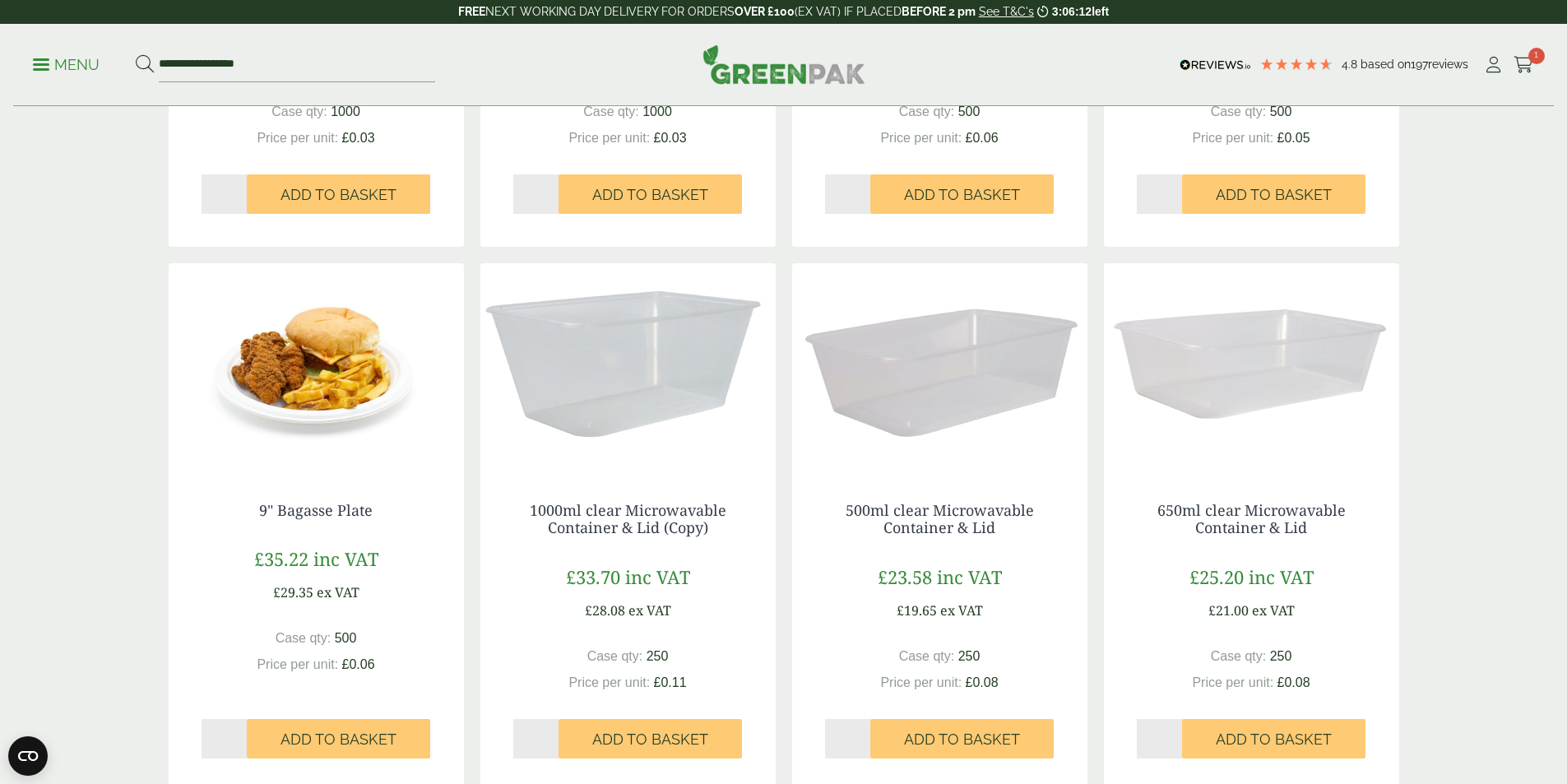
scroll to position [1286, 0]
click at [647, 740] on span "Add to Basket" at bounding box center [650, 739] width 116 height 18
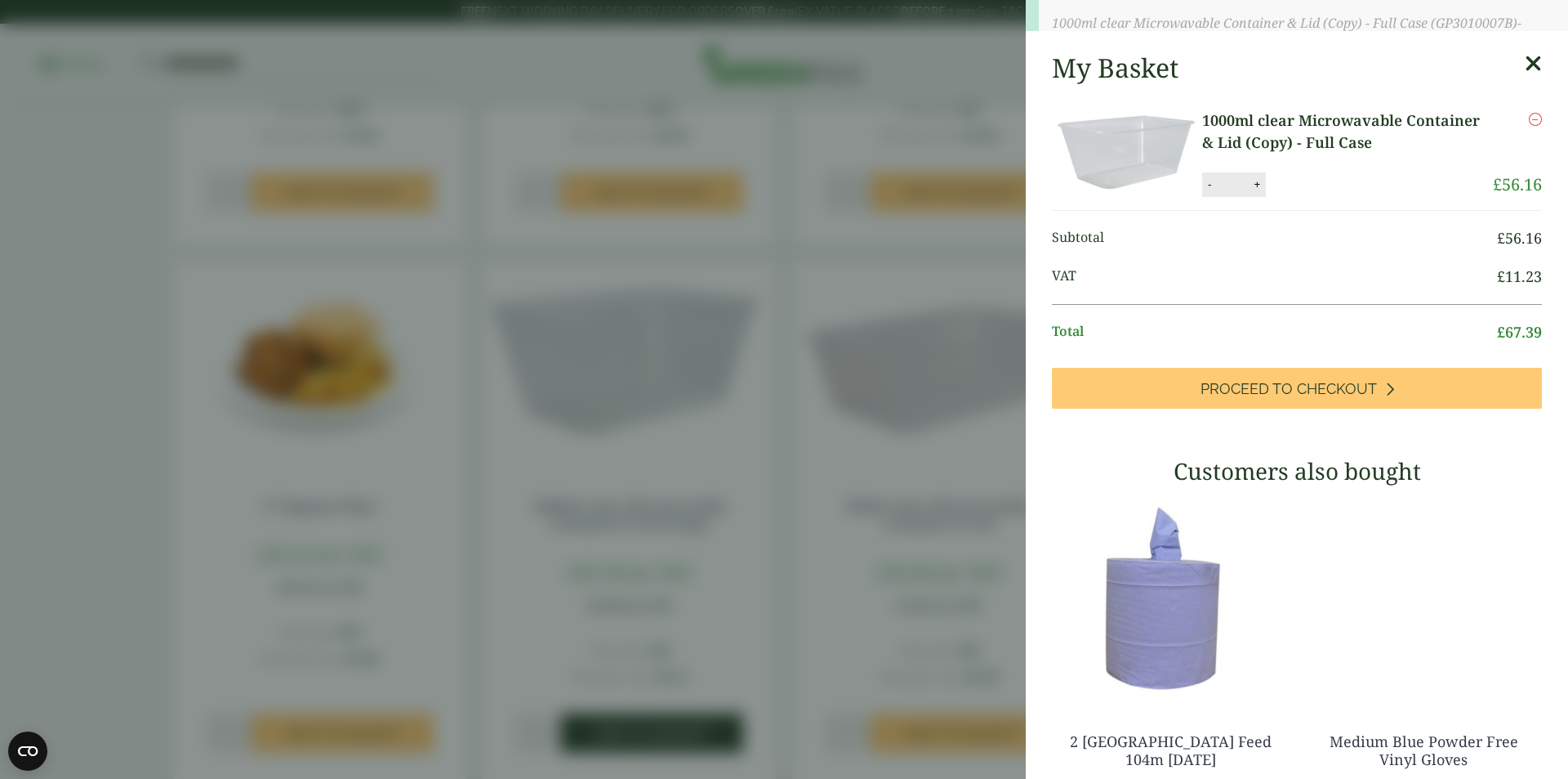
click at [665, 731] on aside "1000ml clear Microwavable Container & Lid (Copy) - Full Case (GP3010007B) - Add…" at bounding box center [784, 389] width 1568 height 779
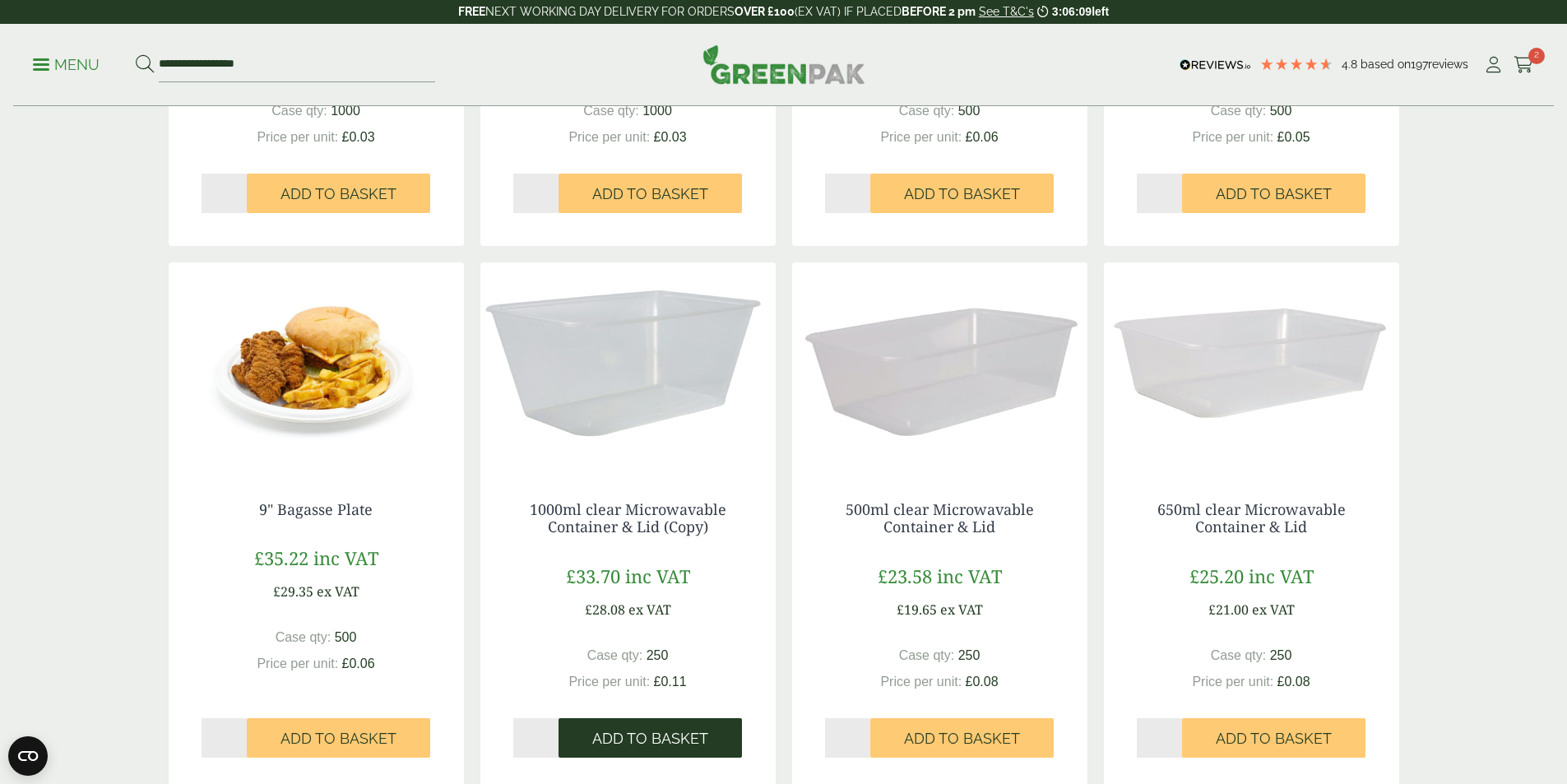
click at [670, 735] on span "Add to Basket" at bounding box center [650, 739] width 116 height 18
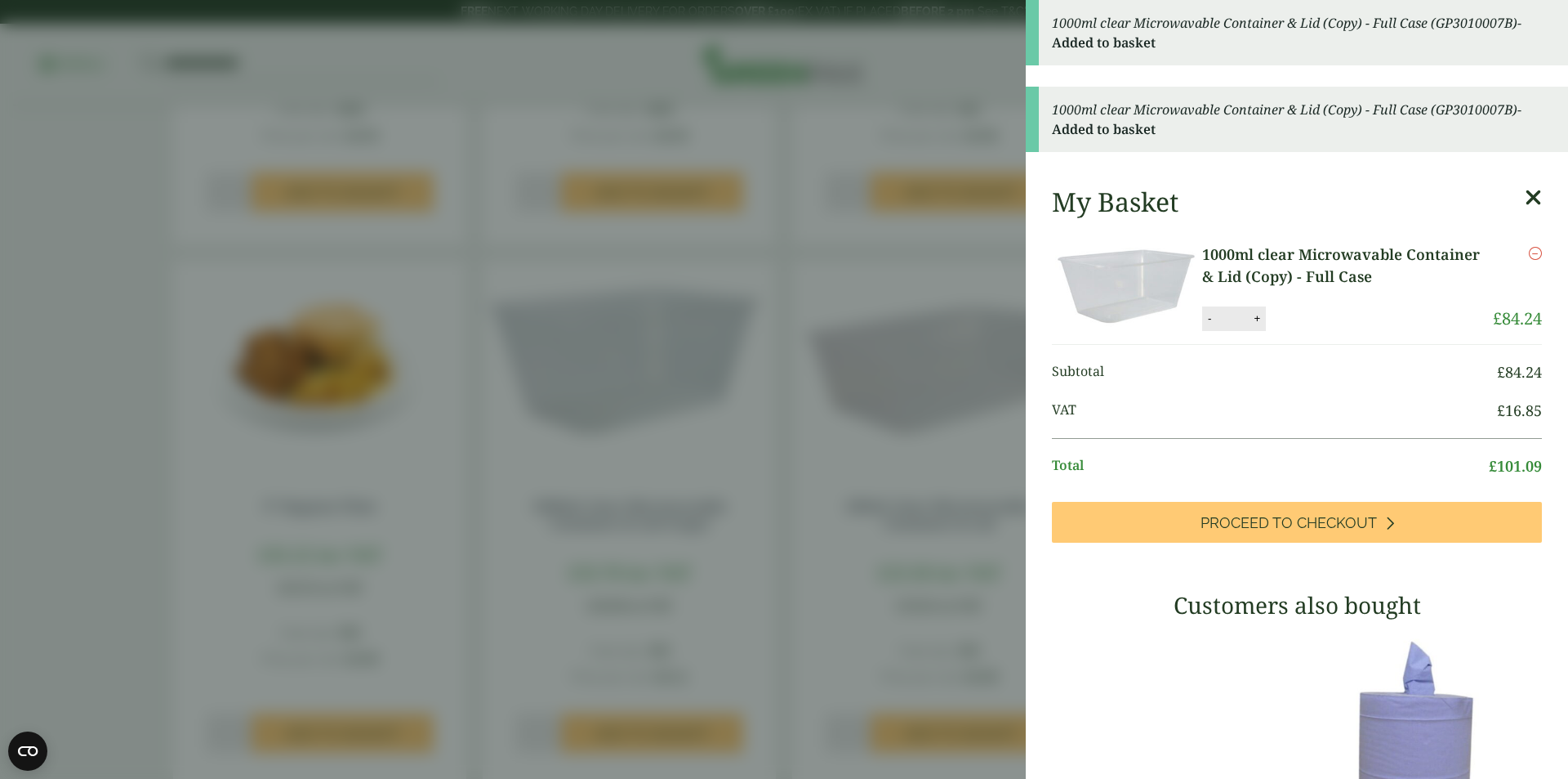
click at [784, 709] on aside "1000ml clear Microwavable Container & Lid (Copy) - Full Case (GP3010007B) - Add…" at bounding box center [784, 389] width 1568 height 779
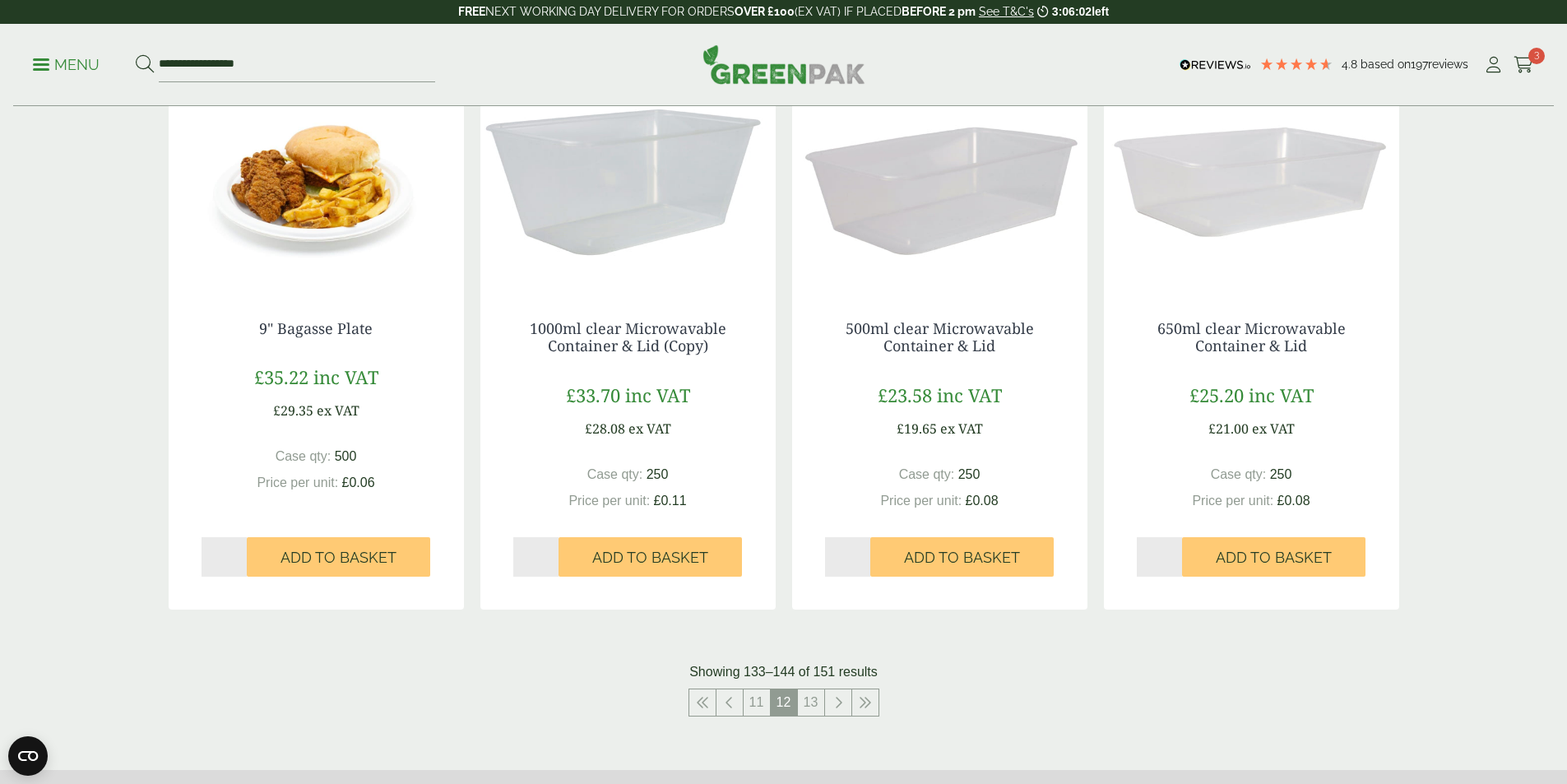
scroll to position [1531, 0]
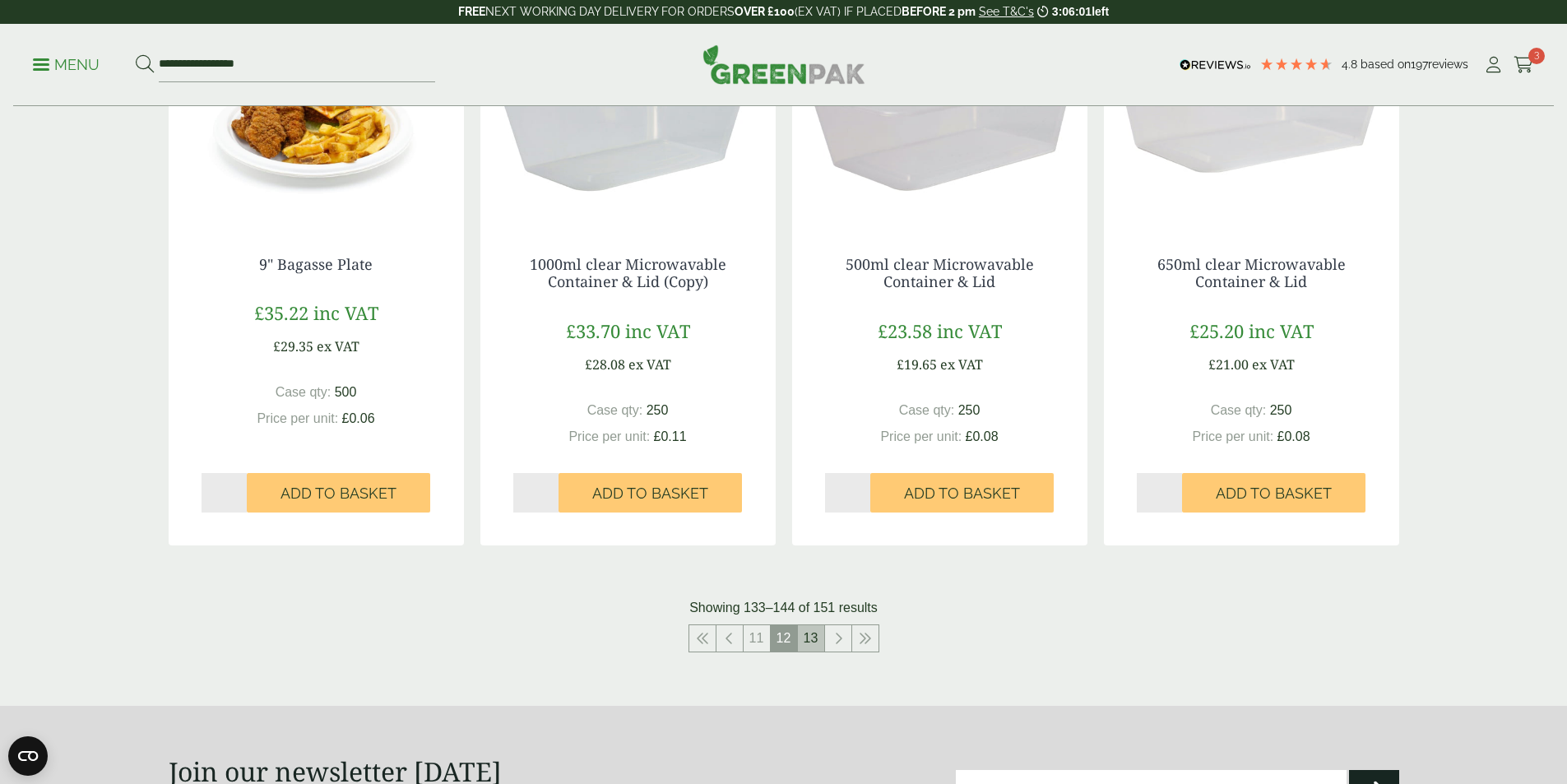
click at [809, 639] on link "13" at bounding box center [812, 638] width 26 height 26
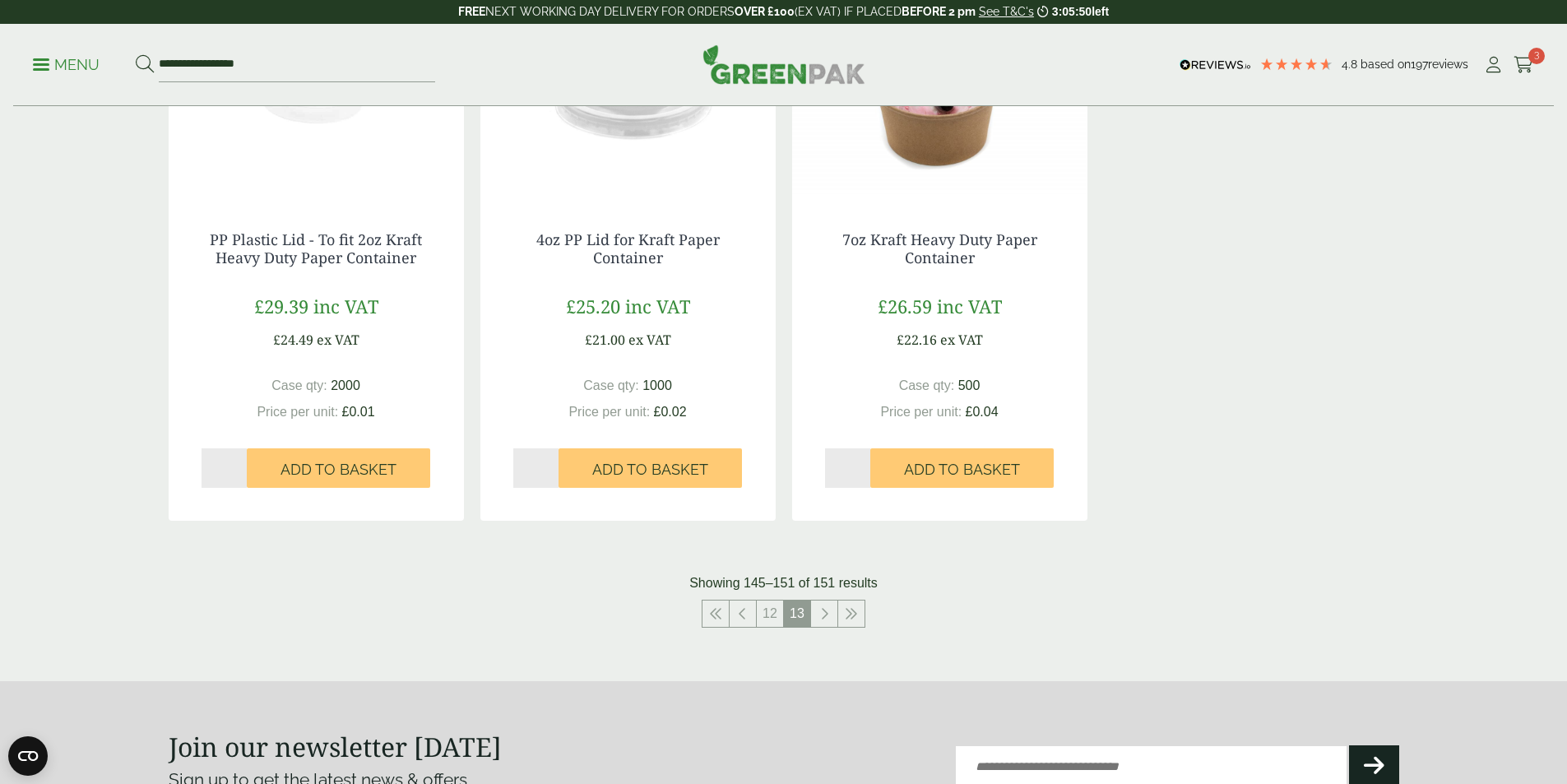
scroll to position [1033, 0]
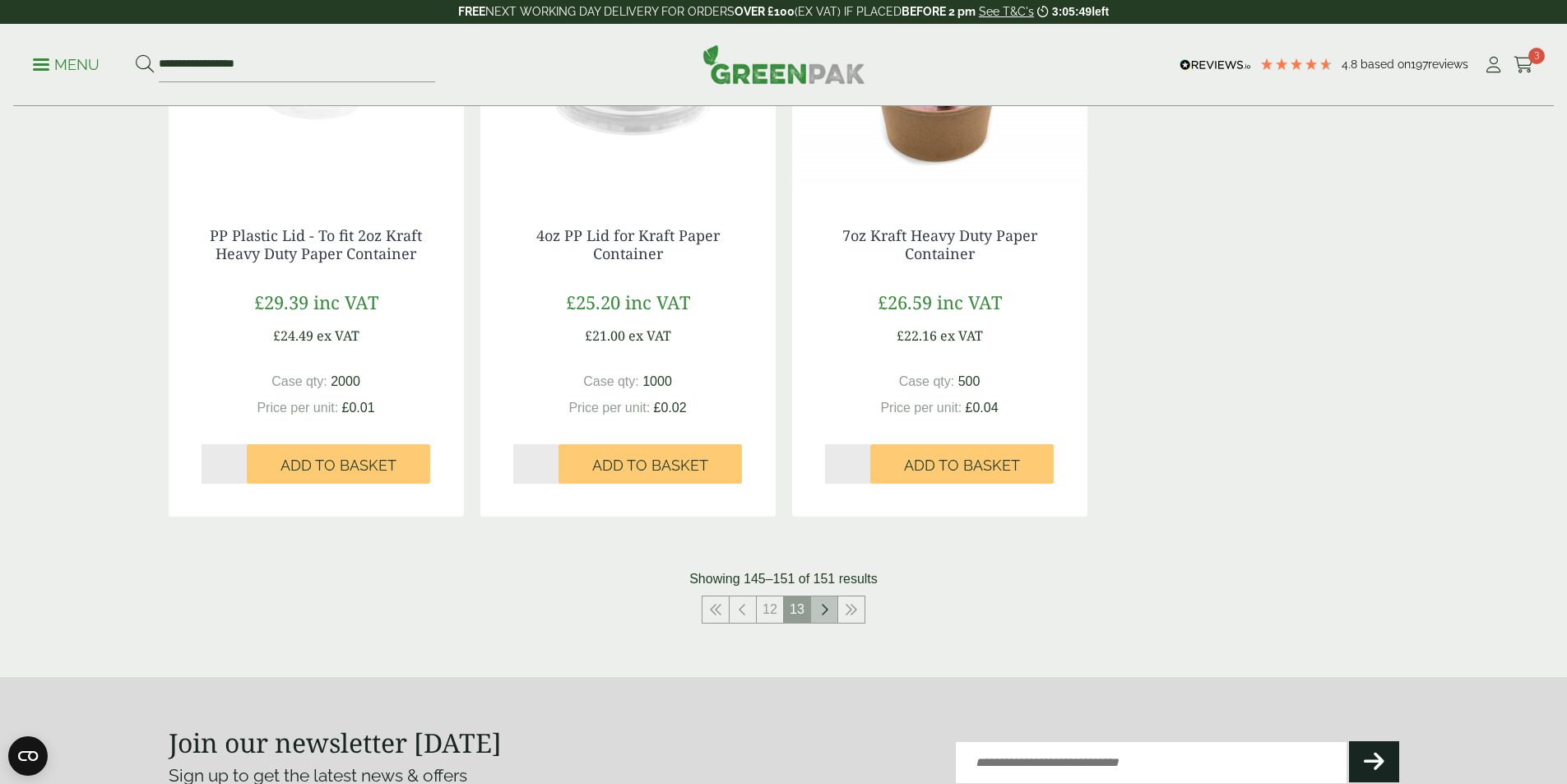
click at [831, 609] on link at bounding box center [825, 609] width 26 height 26
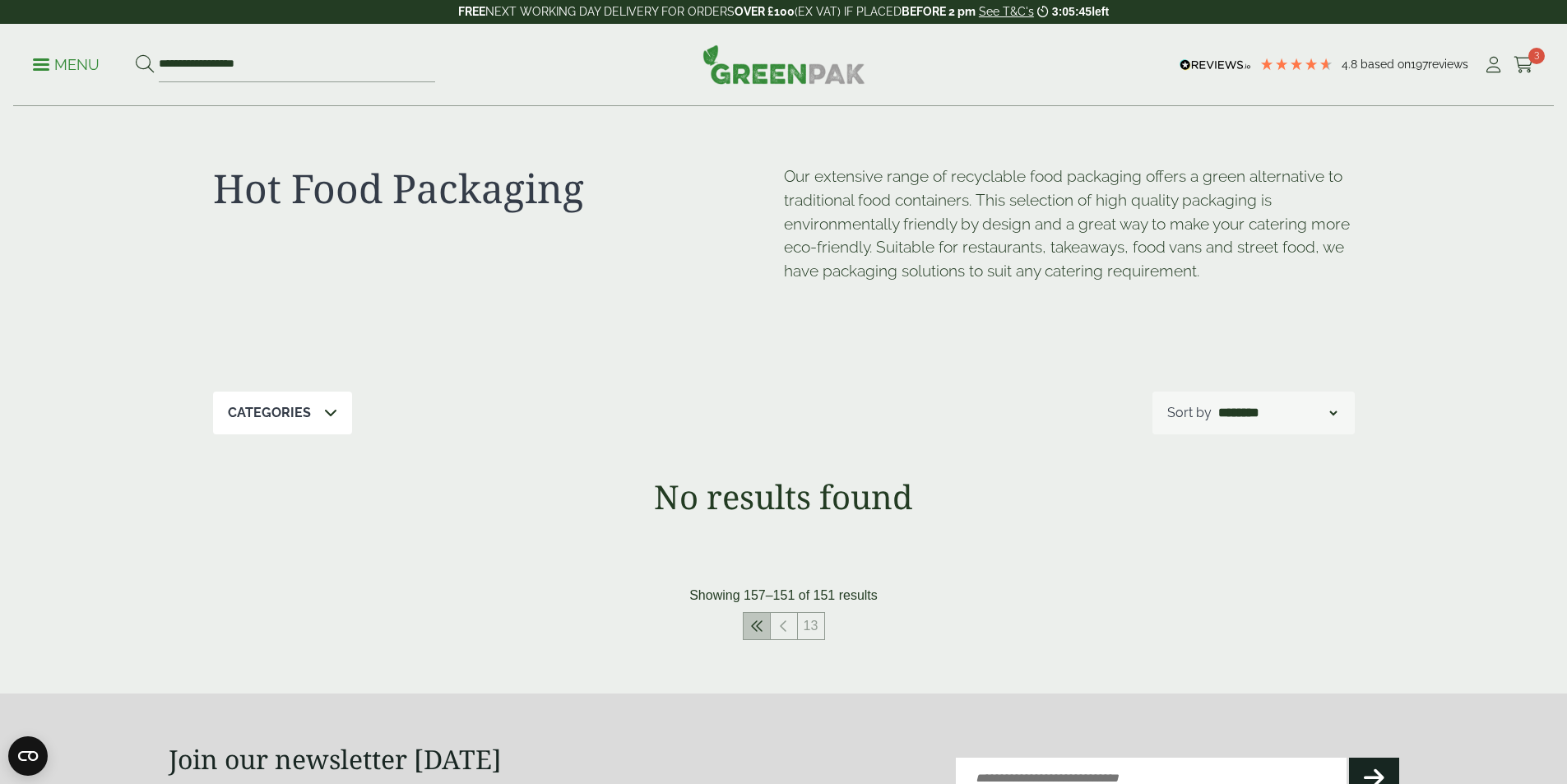
click at [765, 622] on link at bounding box center [757, 626] width 26 height 26
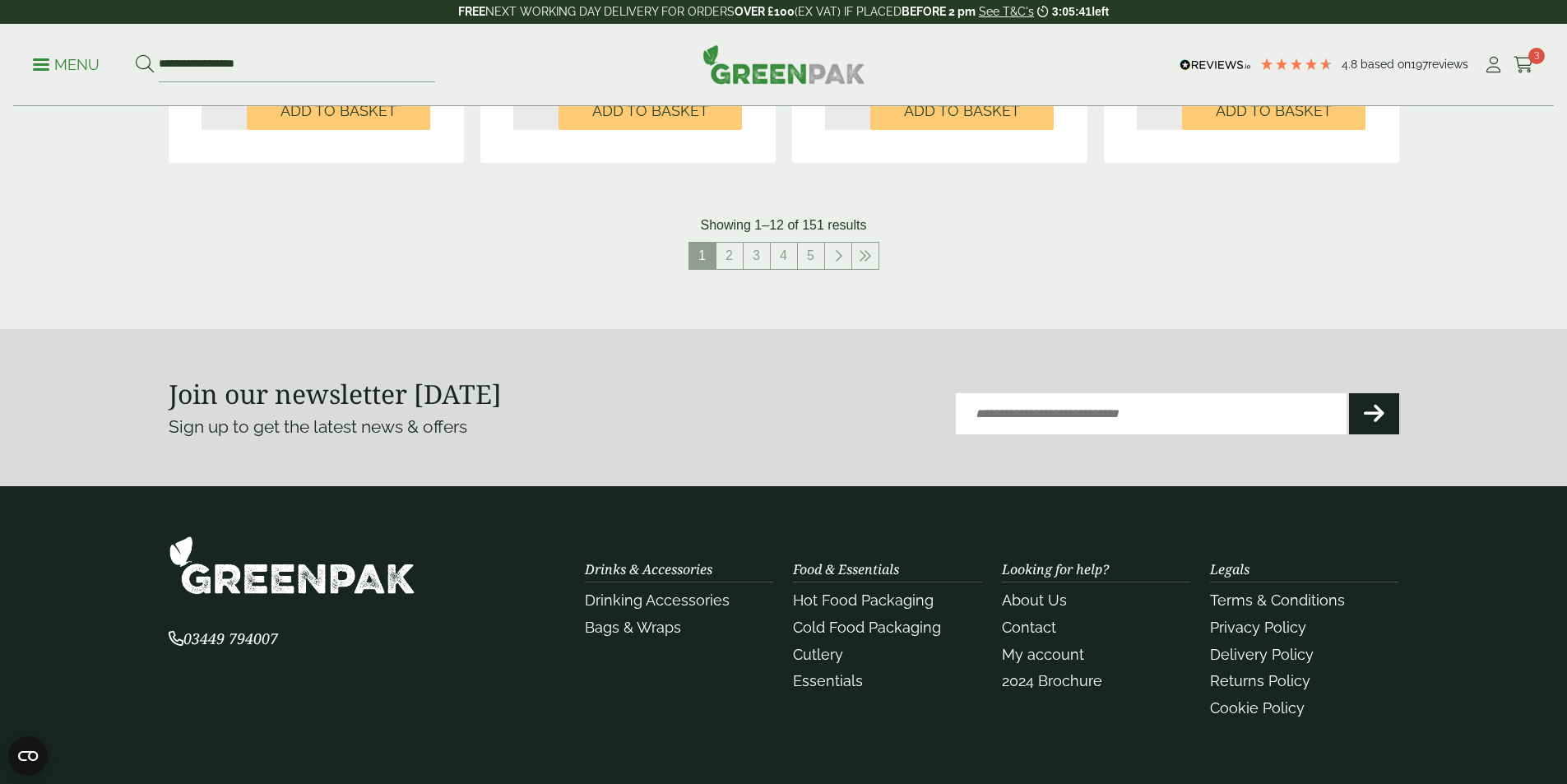
scroll to position [1930, 0]
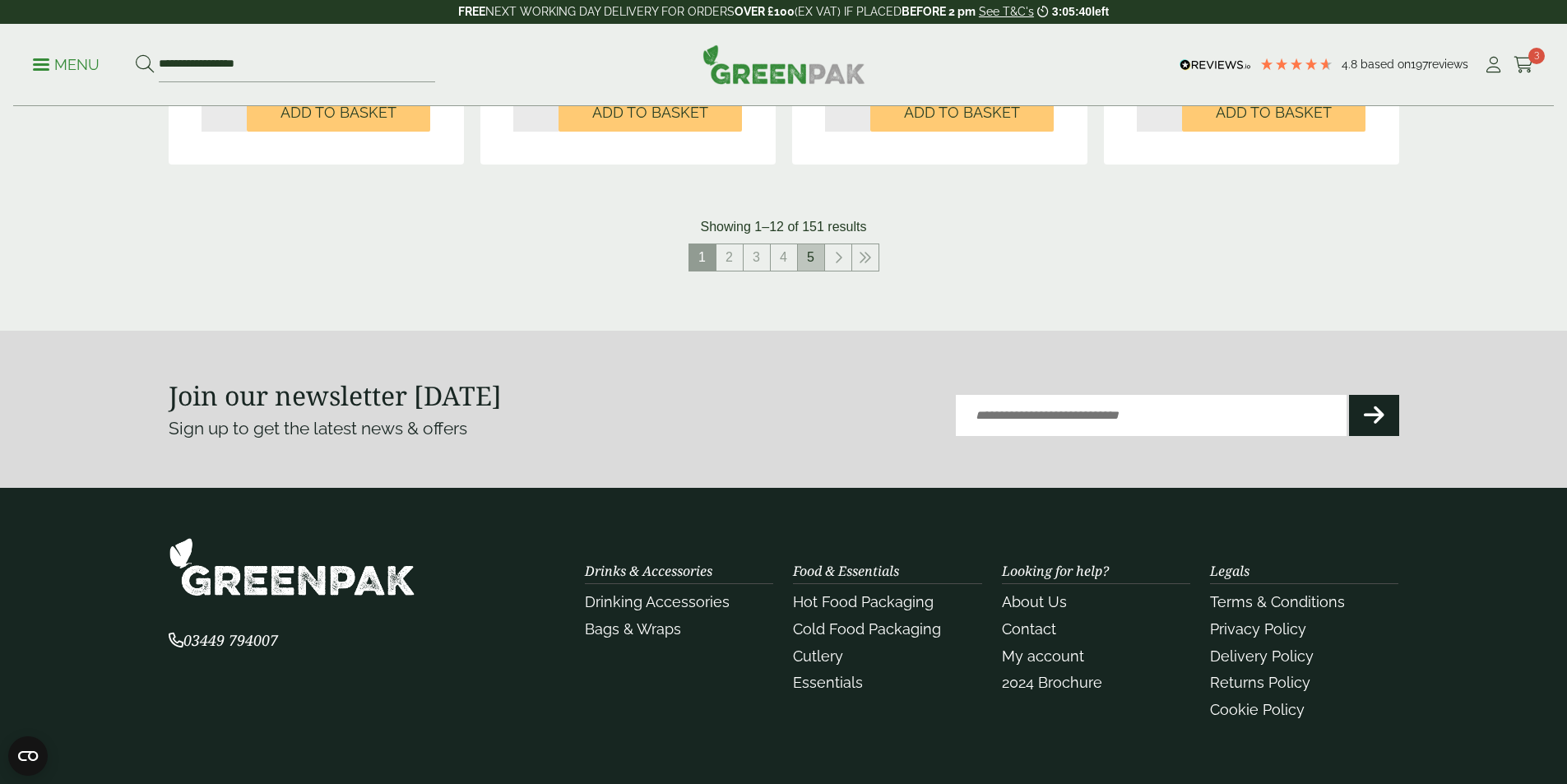
click at [818, 252] on link "5" at bounding box center [812, 257] width 26 height 26
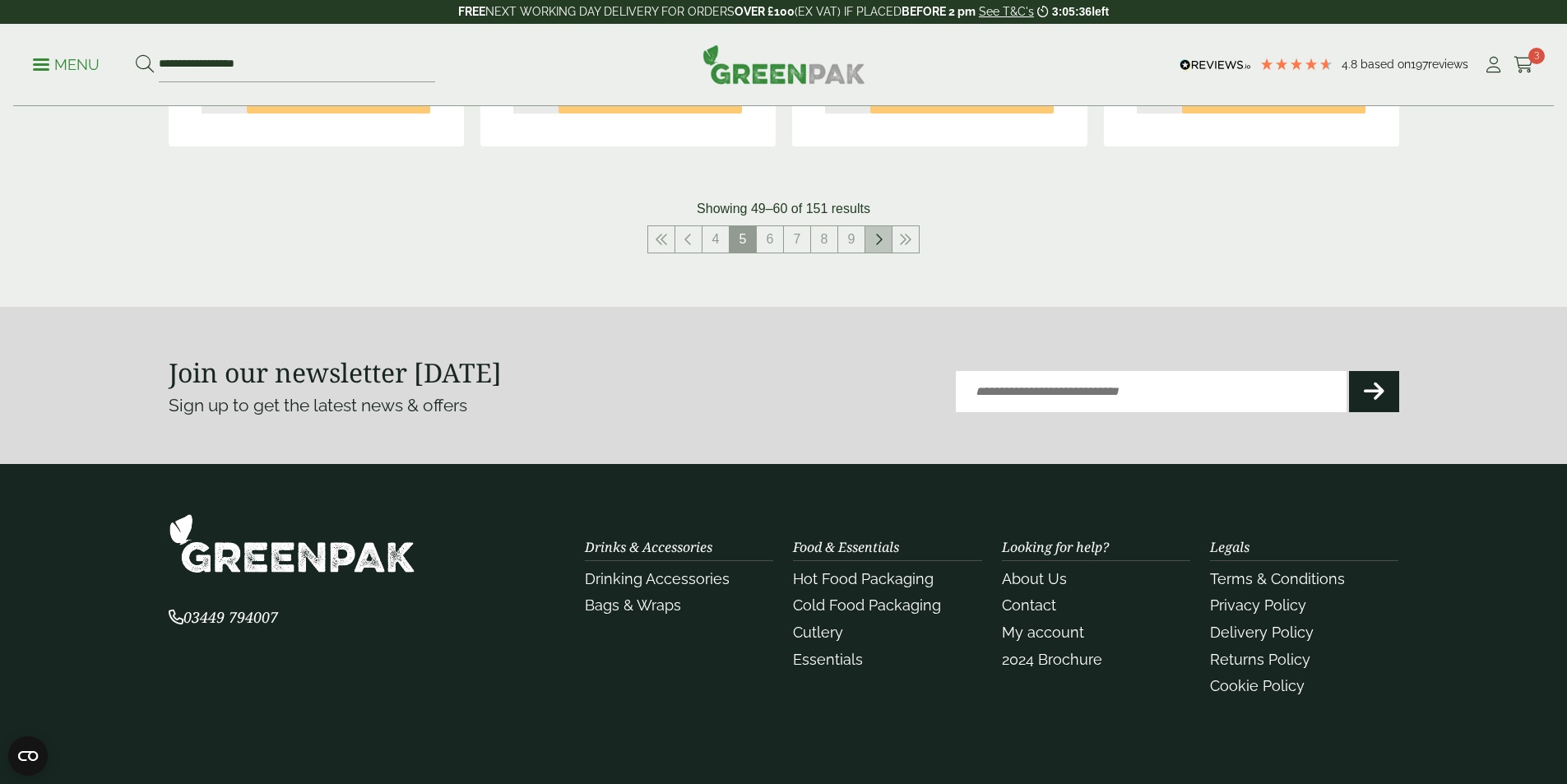
click at [882, 245] on link at bounding box center [878, 239] width 26 height 26
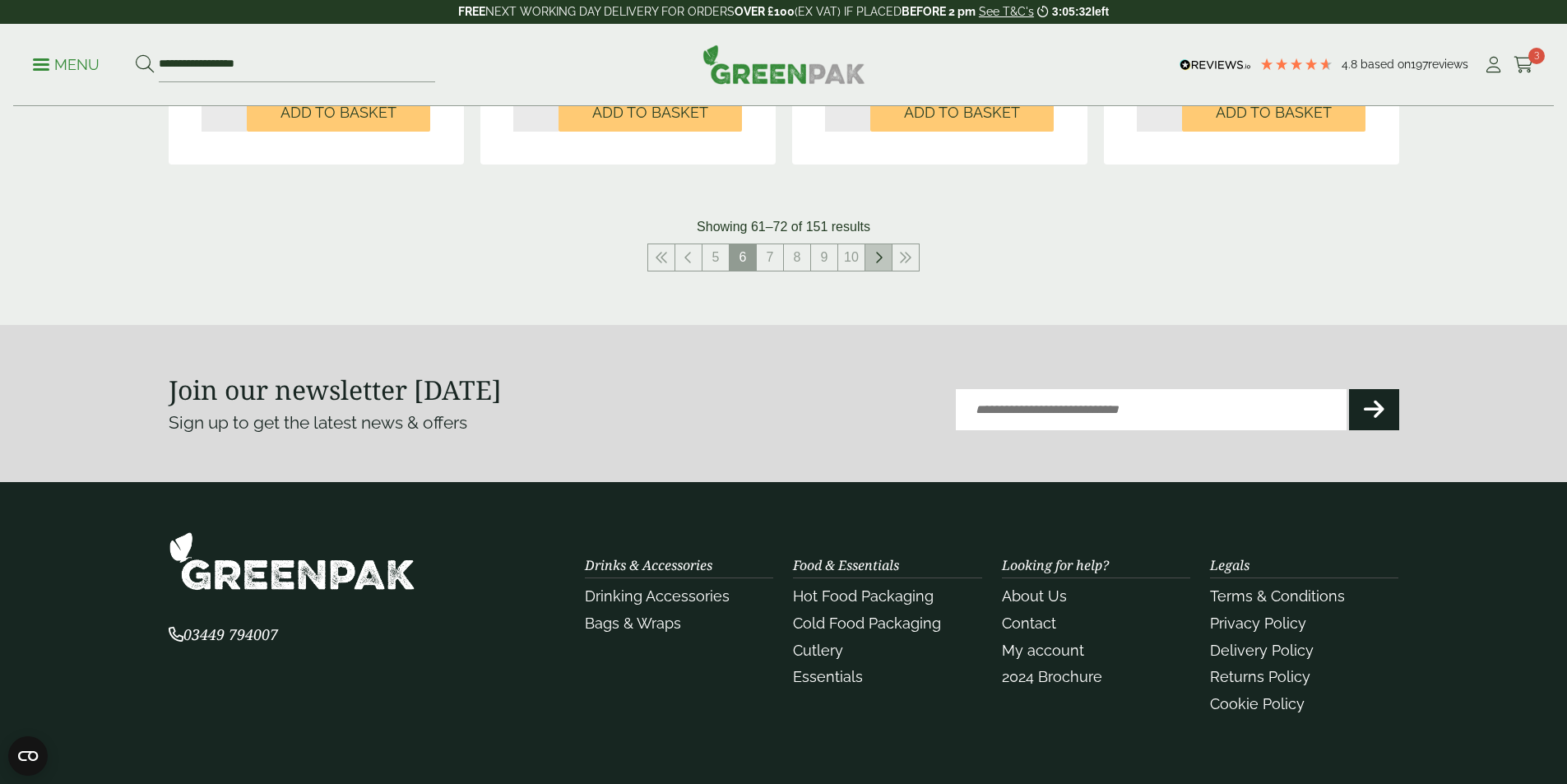
click at [885, 260] on link at bounding box center [878, 257] width 26 height 26
click at [851, 259] on link "12" at bounding box center [851, 257] width 26 height 26
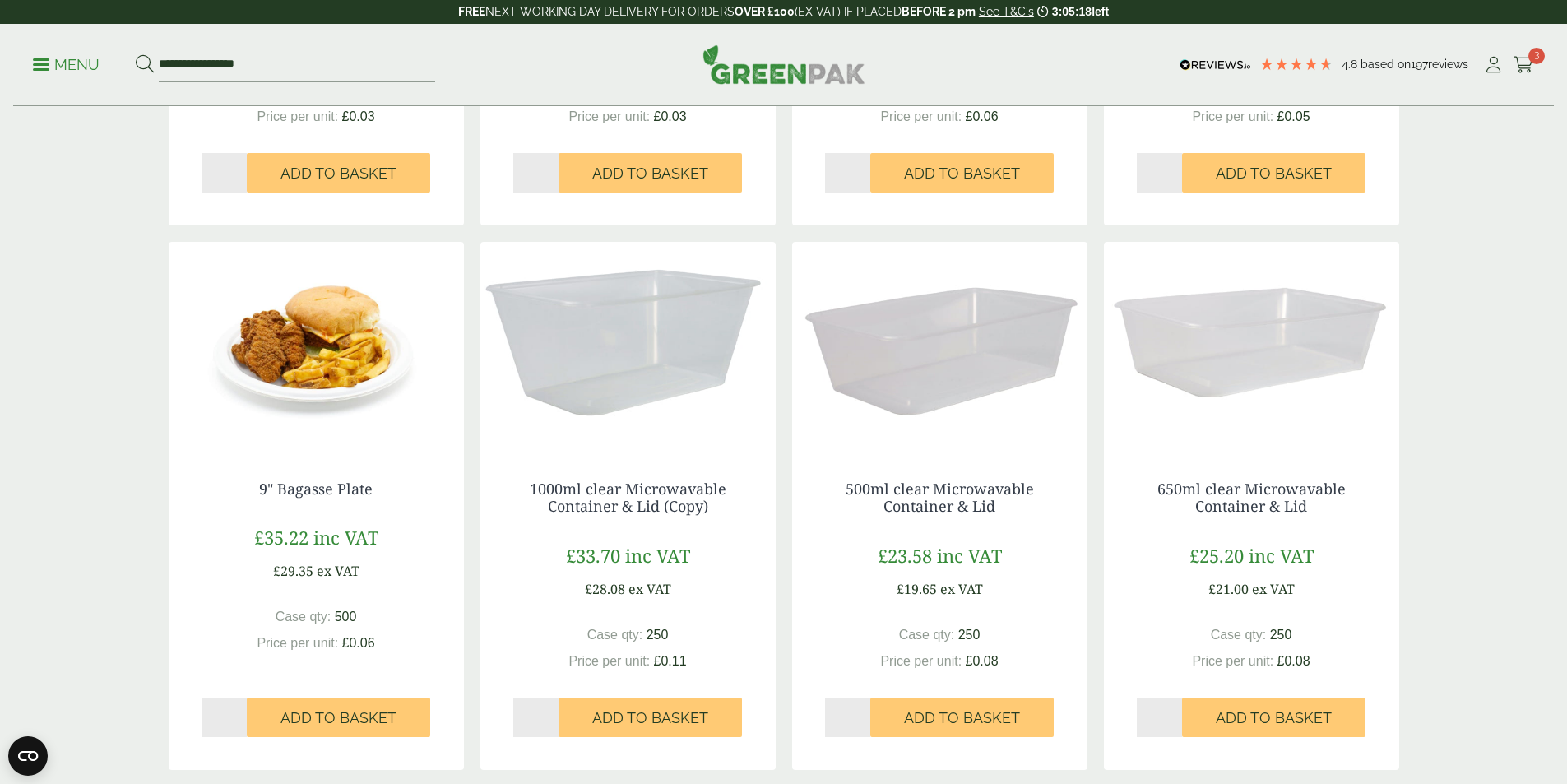
scroll to position [1307, 0]
click at [642, 381] on img at bounding box center [628, 343] width 295 height 205
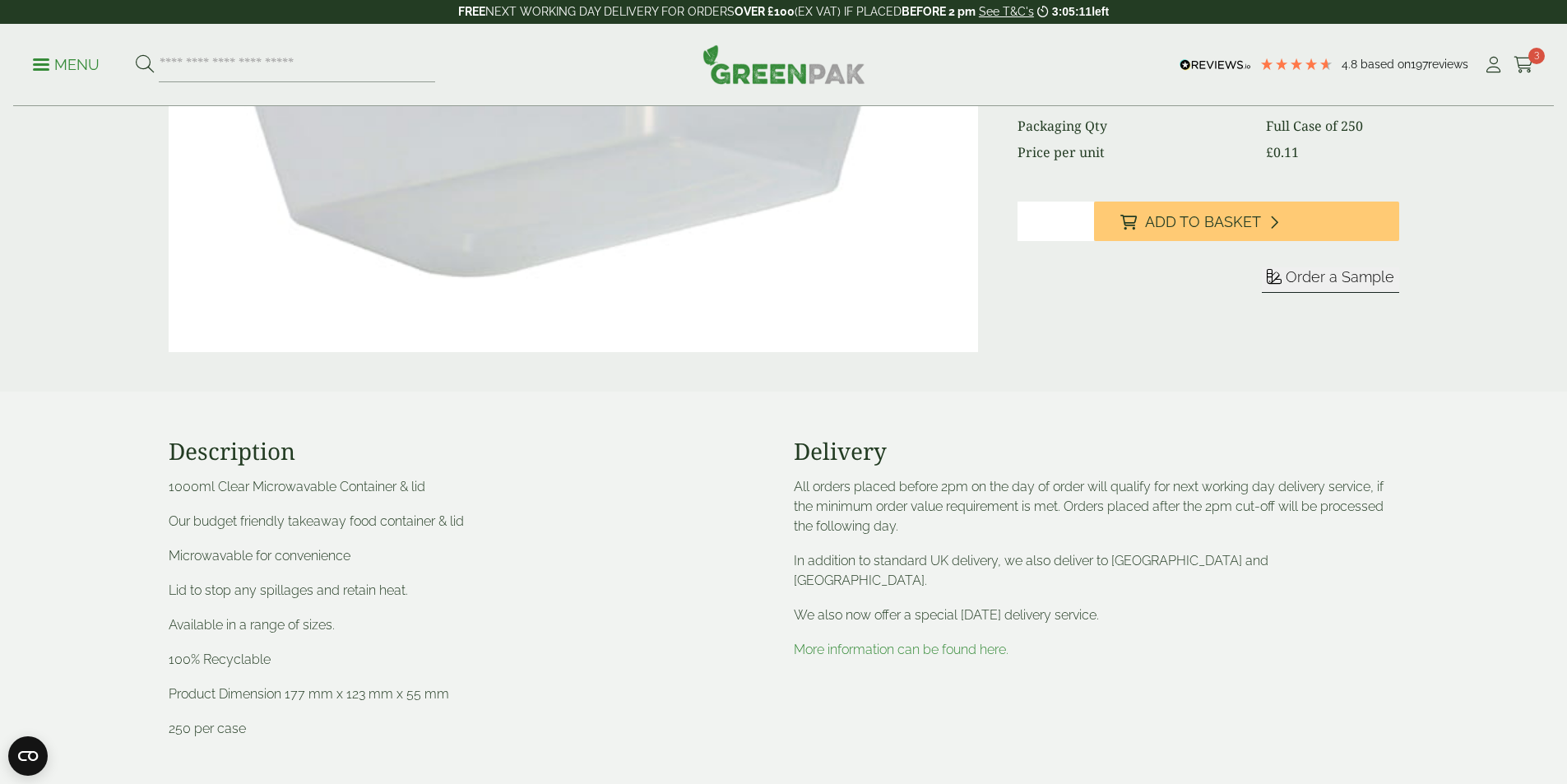
scroll to position [348, 0]
click at [922, 641] on link "More information can be found here." at bounding box center [901, 648] width 214 height 16
